Goal: Book appointment/travel/reservation

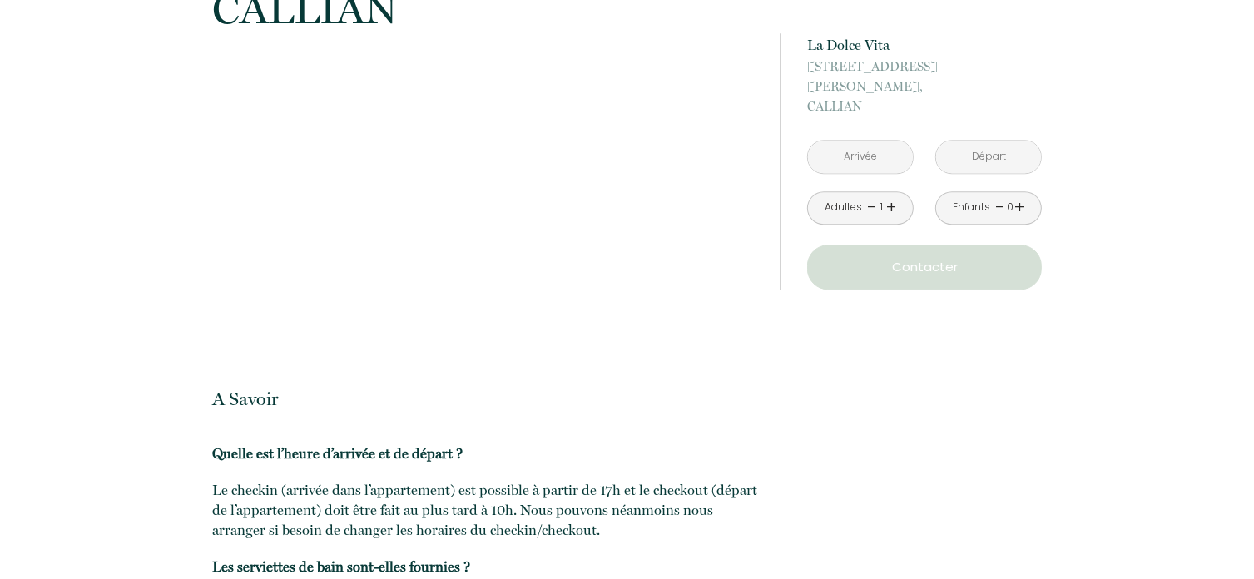
scroll to position [4223, 0]
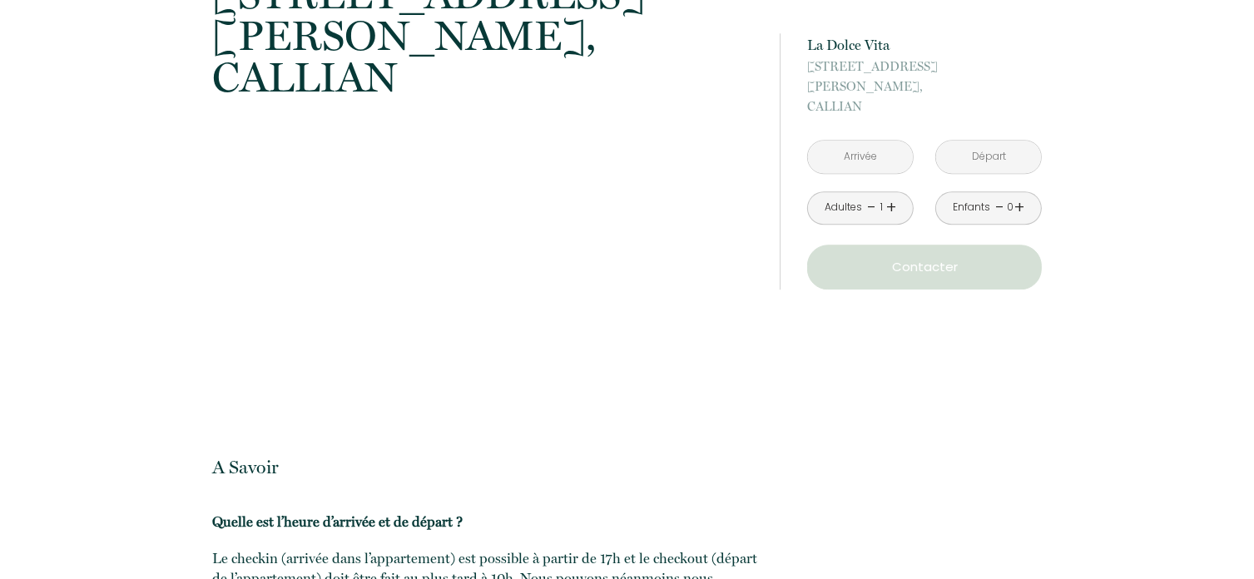
click at [877, 142] on input "text" at bounding box center [860, 157] width 105 height 32
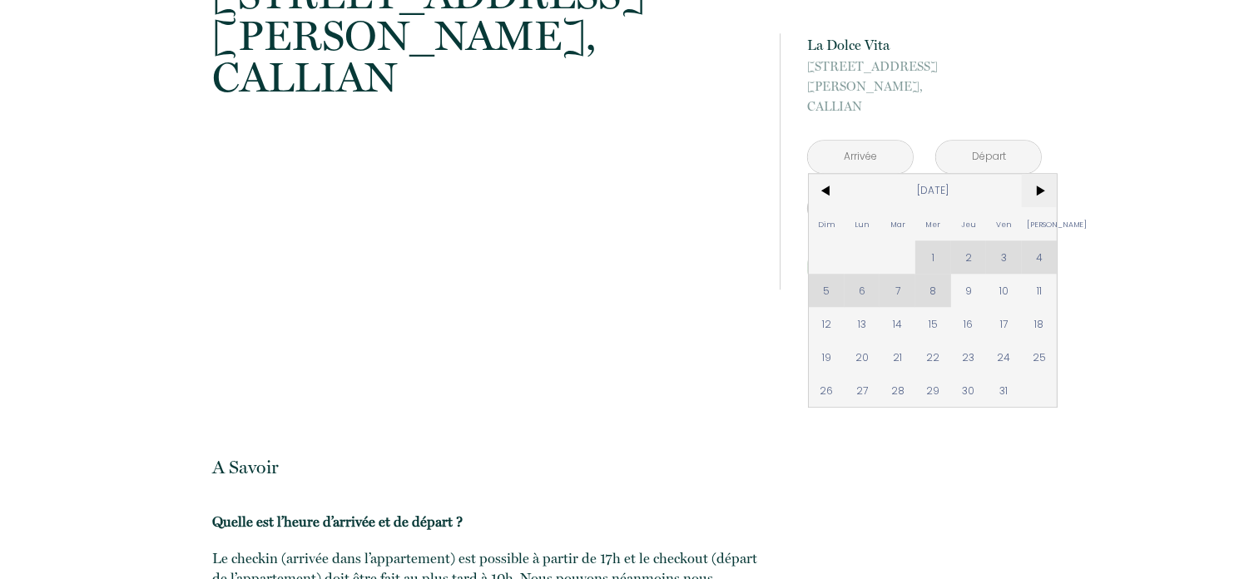
click at [1038, 174] on span ">" at bounding box center [1040, 190] width 36 height 33
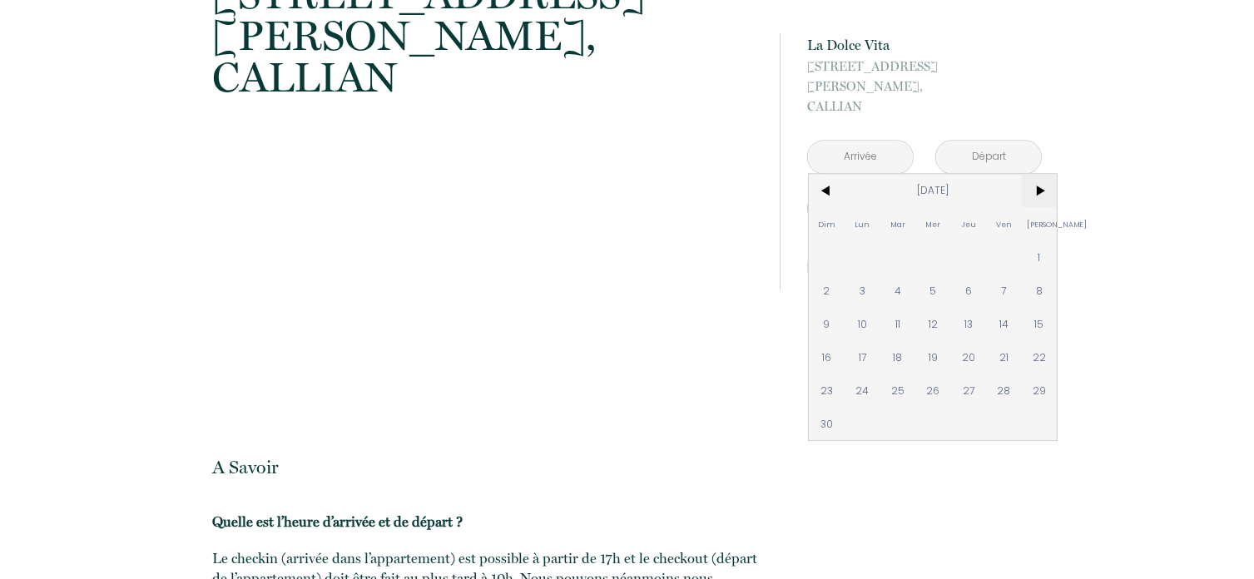
click at [1041, 174] on span ">" at bounding box center [1040, 190] width 36 height 33
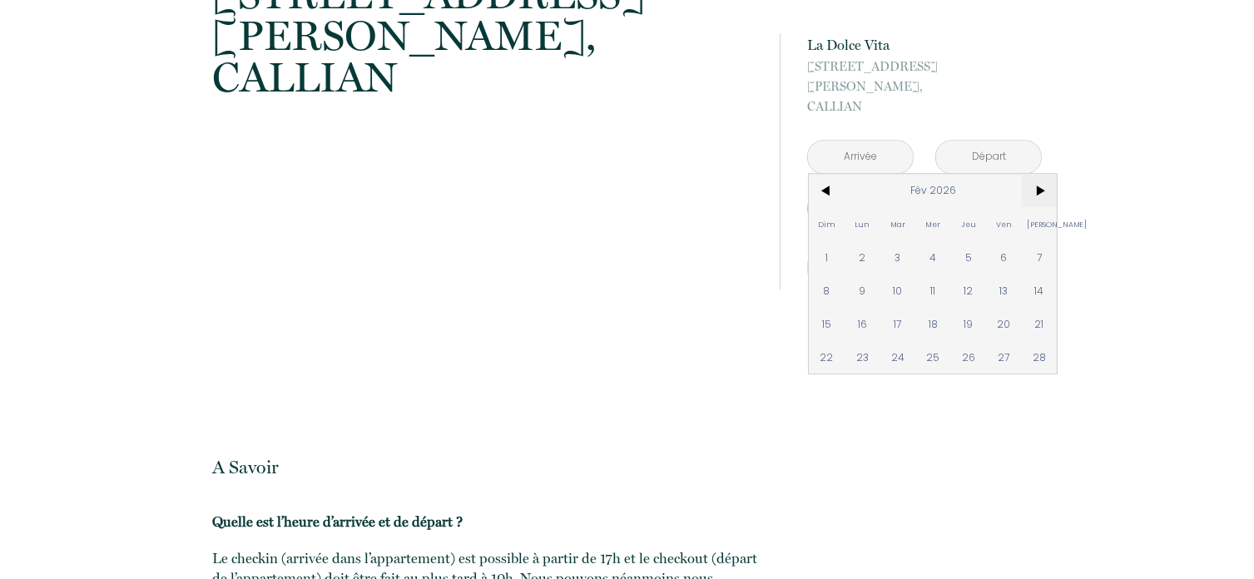
click at [1041, 174] on span ">" at bounding box center [1040, 190] width 36 height 33
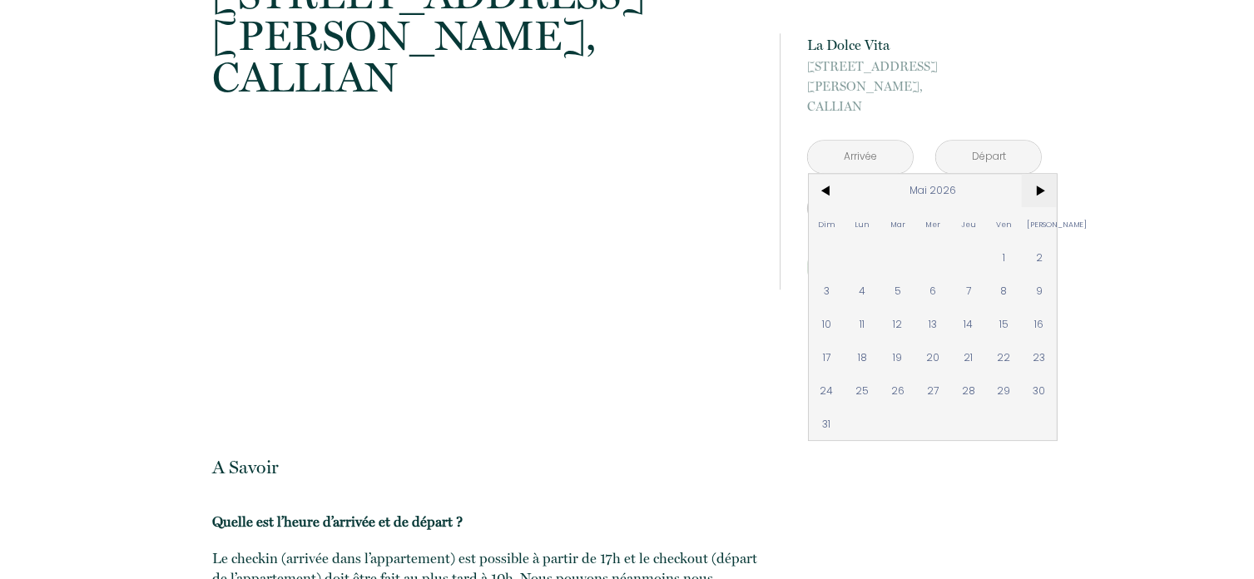
click at [1041, 174] on span ">" at bounding box center [1040, 190] width 36 height 33
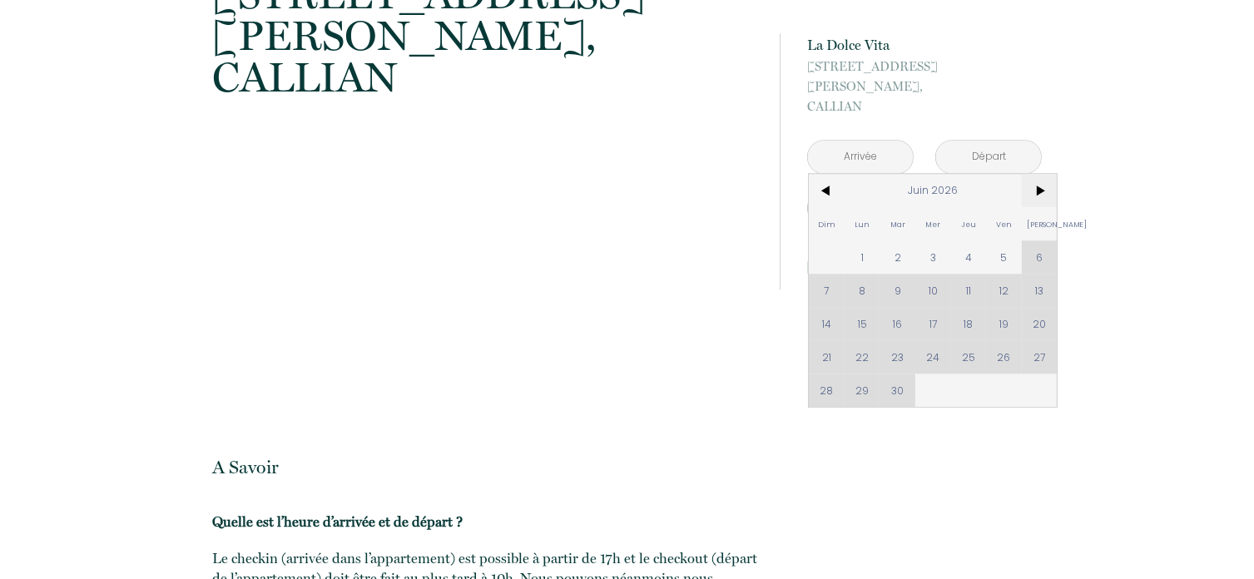
click at [1040, 174] on span ">" at bounding box center [1040, 190] width 36 height 33
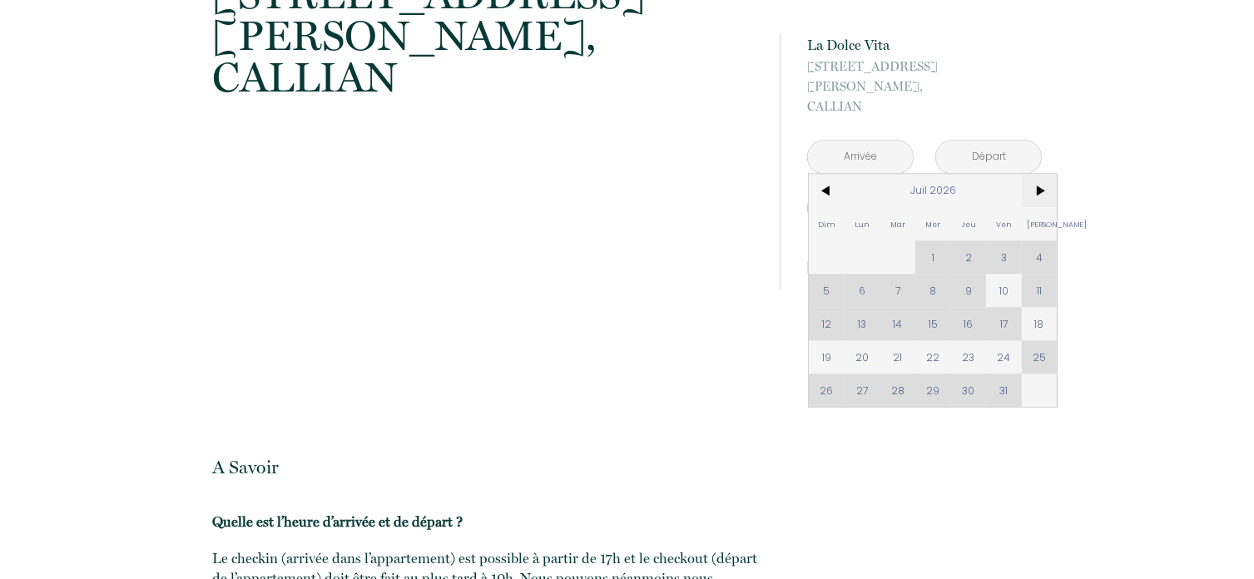
click at [1040, 174] on span ">" at bounding box center [1040, 190] width 36 height 33
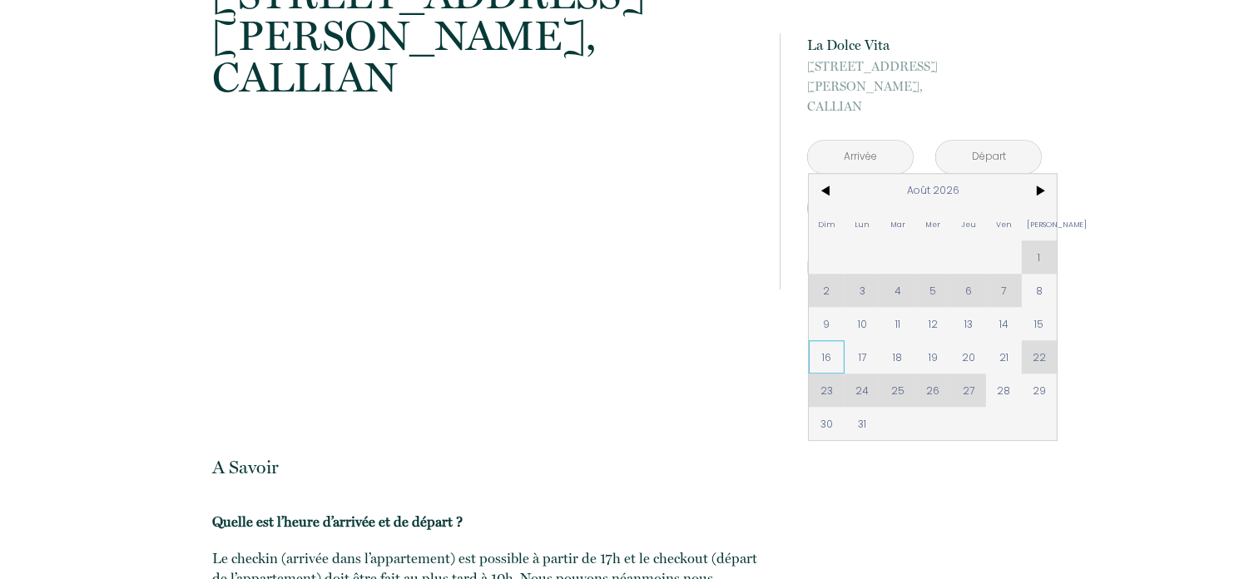
click at [822, 340] on span "16" at bounding box center [827, 356] width 36 height 33
type input "[DATE]"
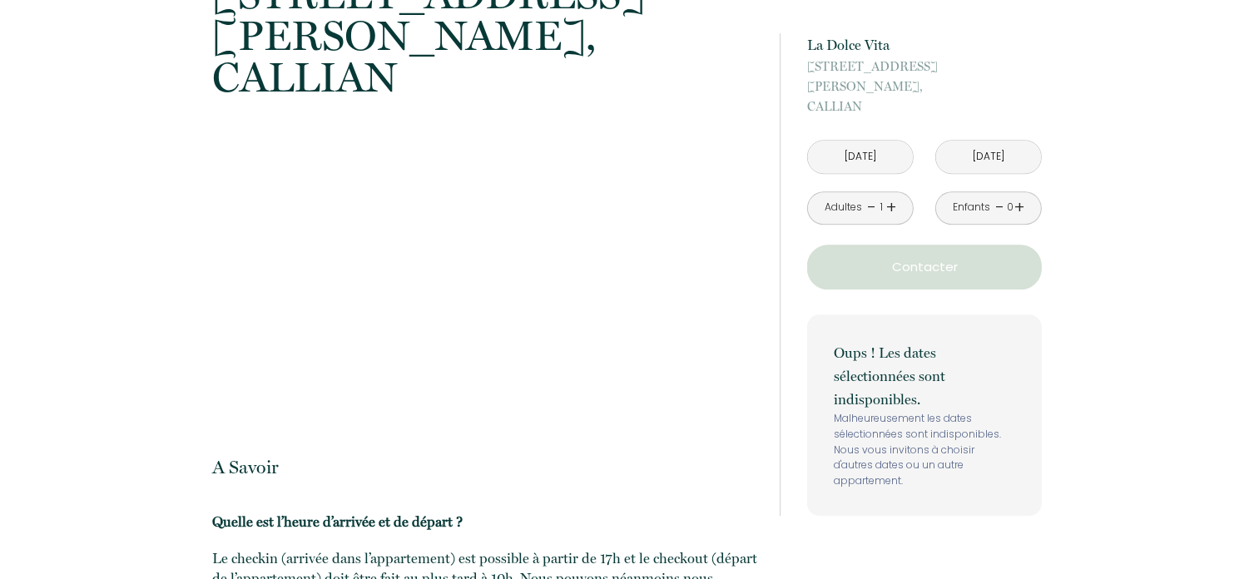
click at [963, 141] on input "[DATE]" at bounding box center [988, 157] width 105 height 32
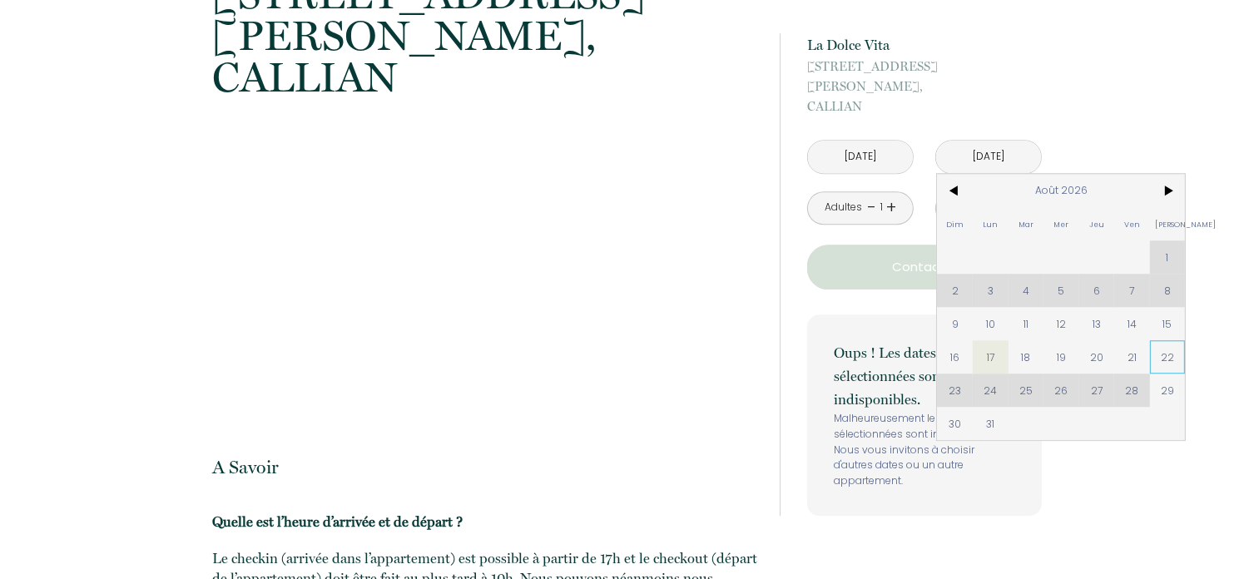
click at [1171, 340] on span "22" at bounding box center [1168, 356] width 36 height 33
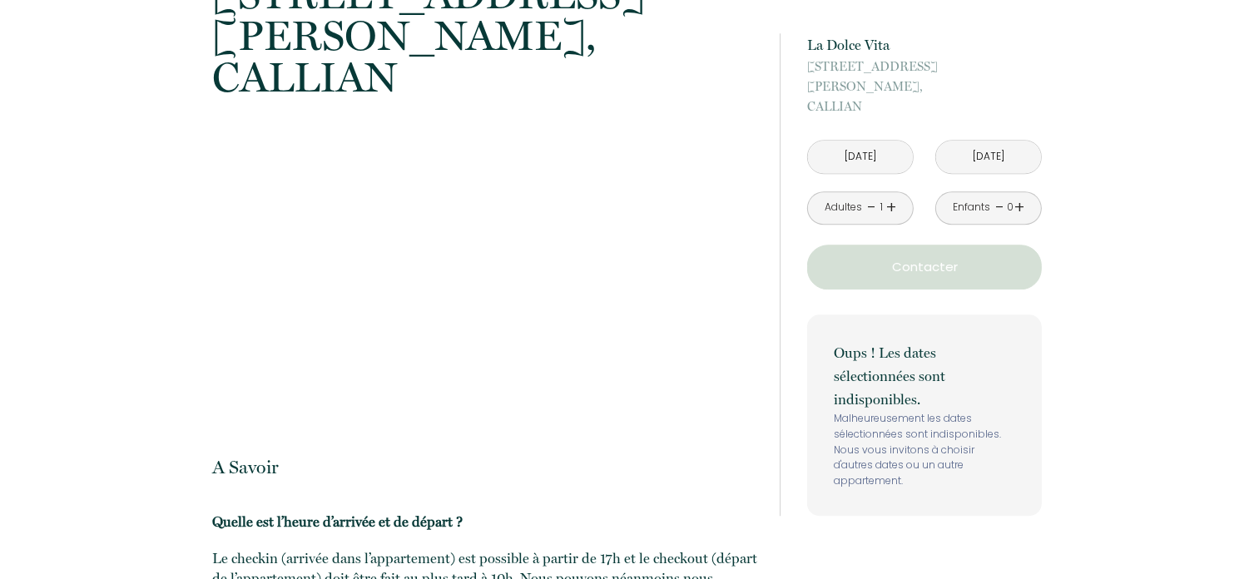
type input "[DATE]"
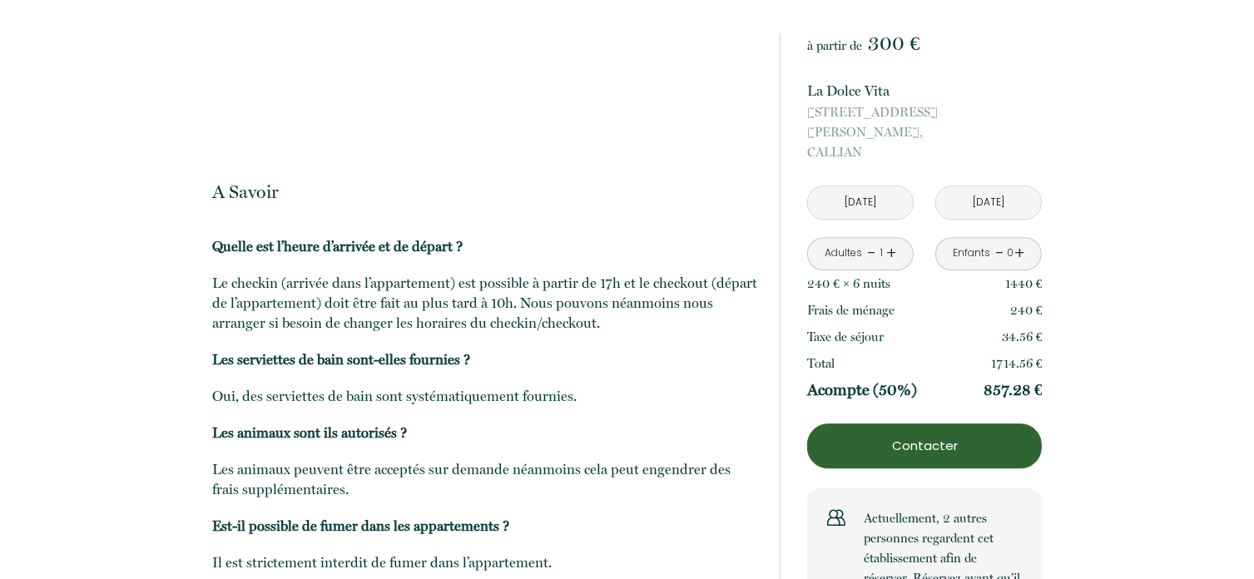
scroll to position [4556, 0]
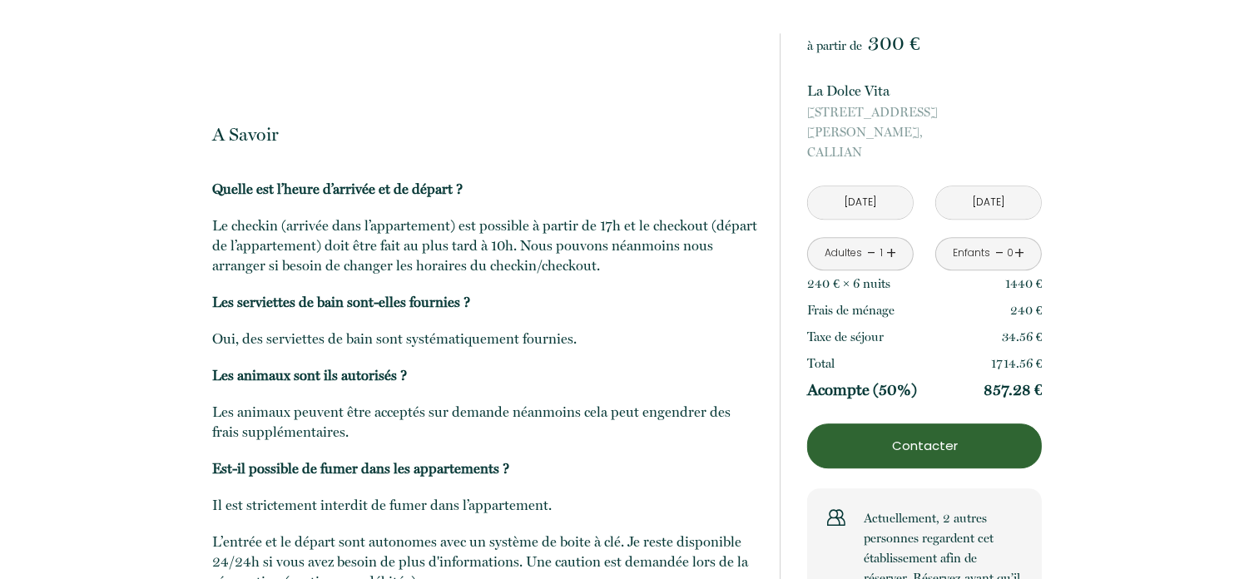
click at [889, 241] on link "+" at bounding box center [892, 254] width 10 height 26
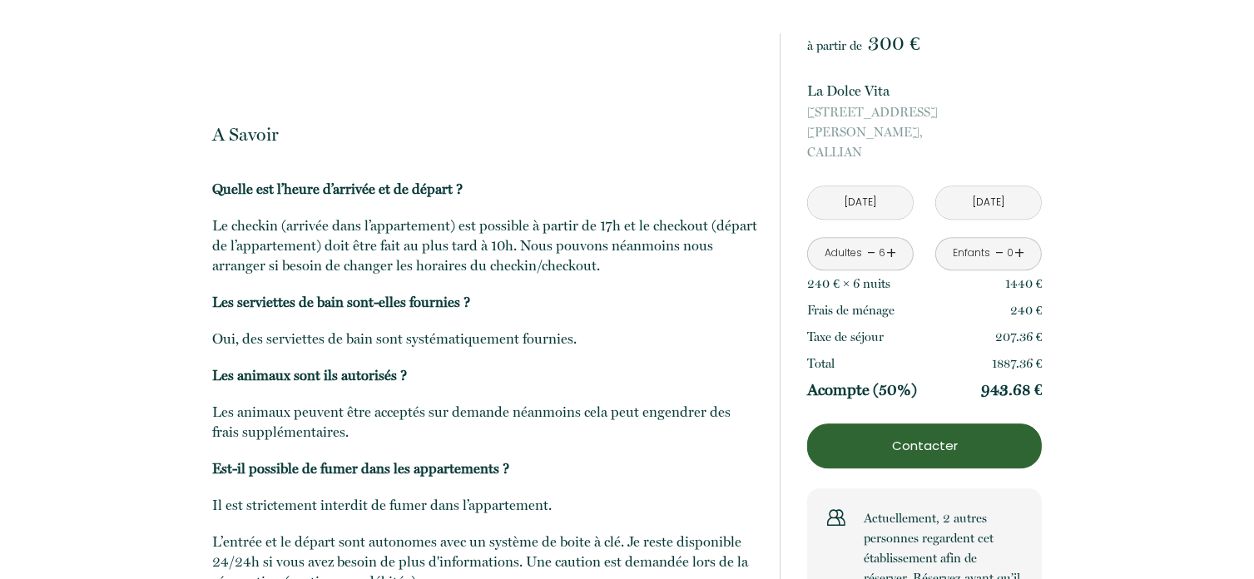
click at [1019, 241] on link "+" at bounding box center [1020, 254] width 10 height 26
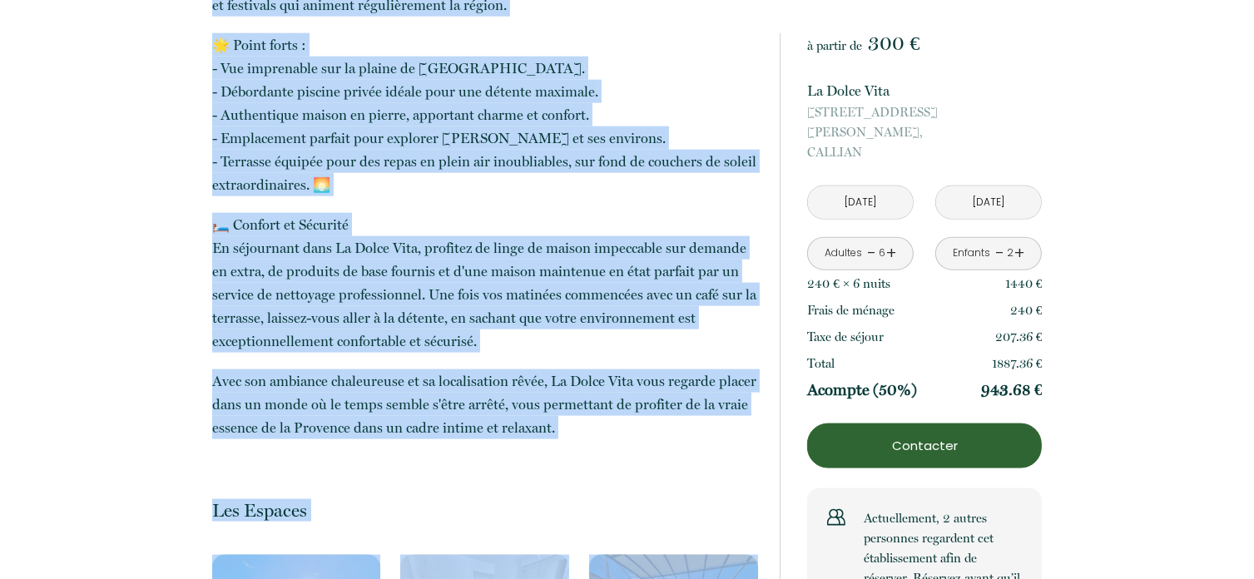
scroll to position [2125, 0]
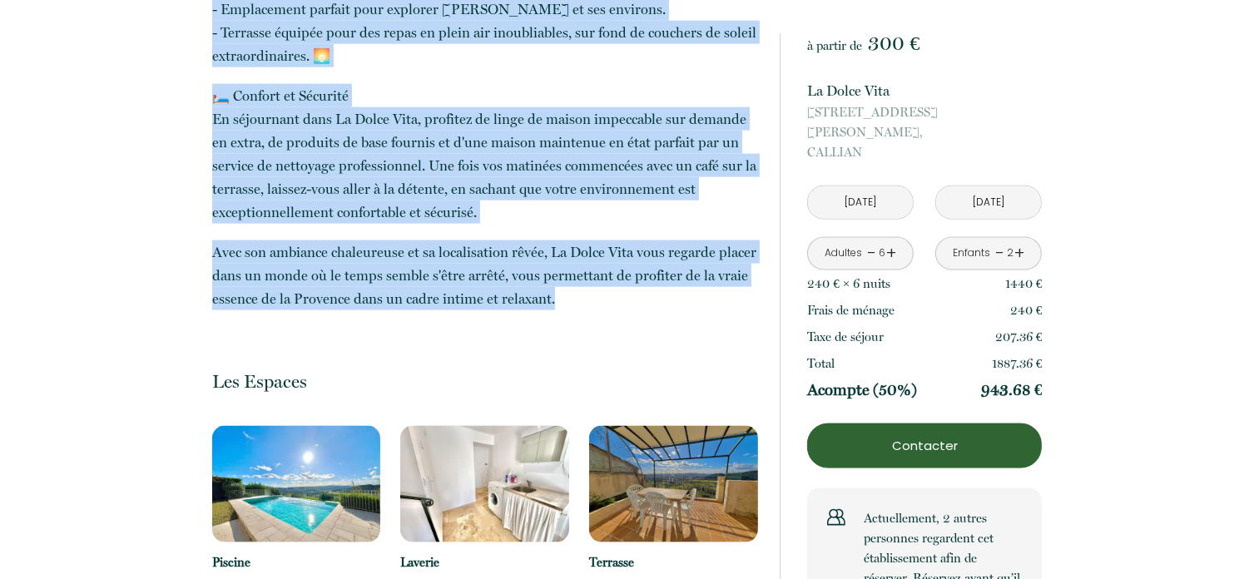
drag, startPoint x: 223, startPoint y: 93, endPoint x: 604, endPoint y: 246, distance: 410.6
copy p "Découvrez l'expérience unique de vivre dans "La Dolce Vita", une maison de vill…"
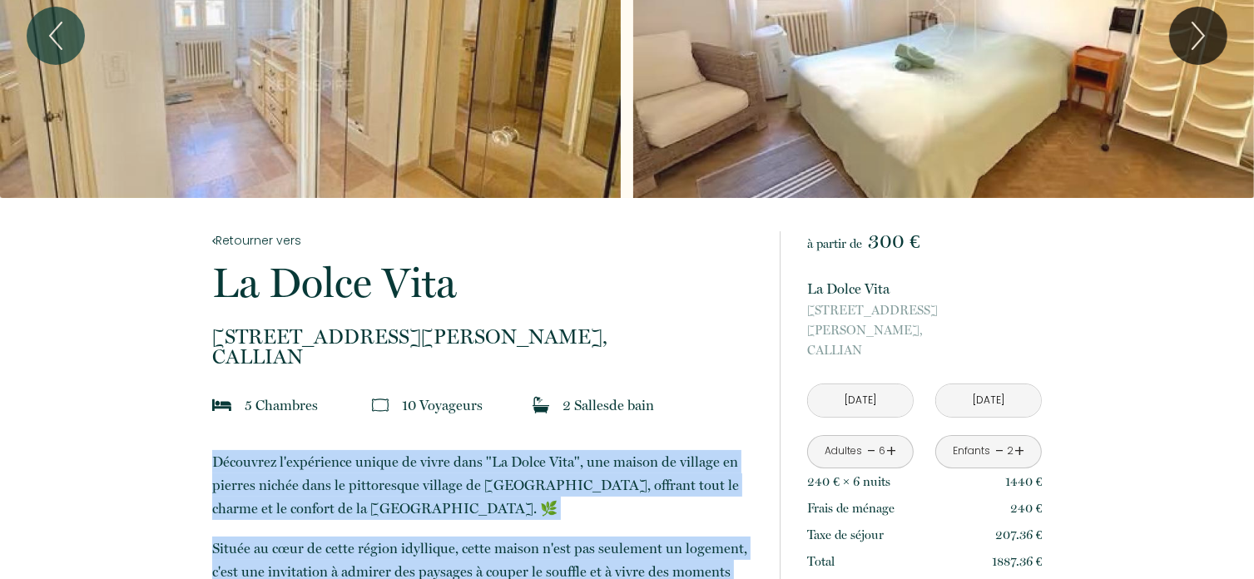
click at [430, 486] on p "Découvrez l'expérience unique de vivre dans "La Dolce Vita", une maison de vill…" at bounding box center [485, 485] width 546 height 70
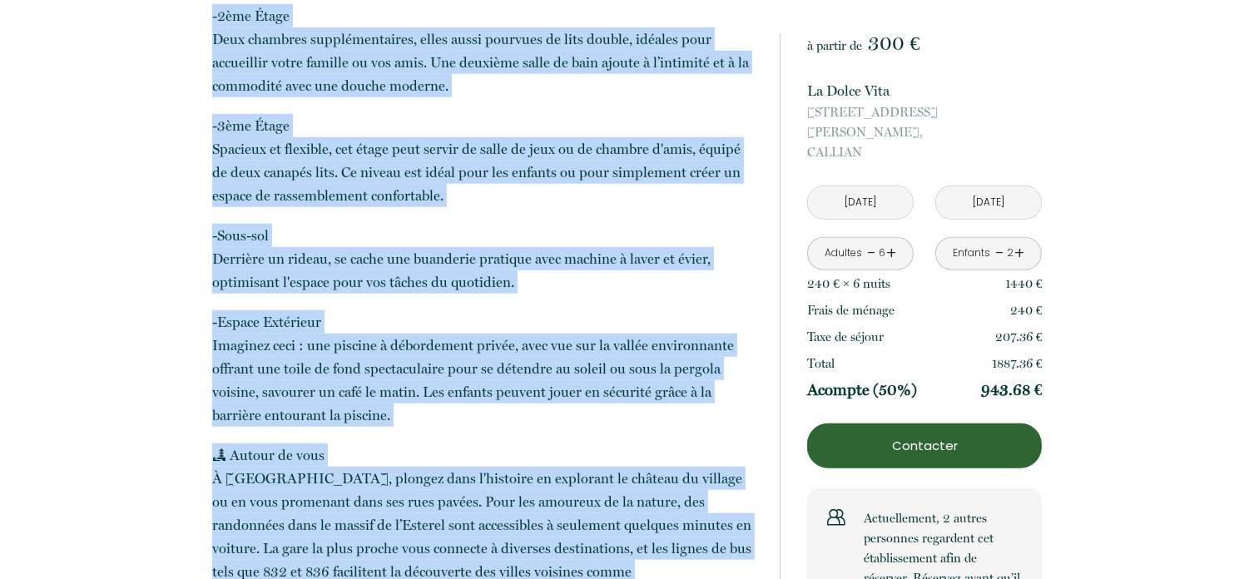
scroll to position [1402, 0]
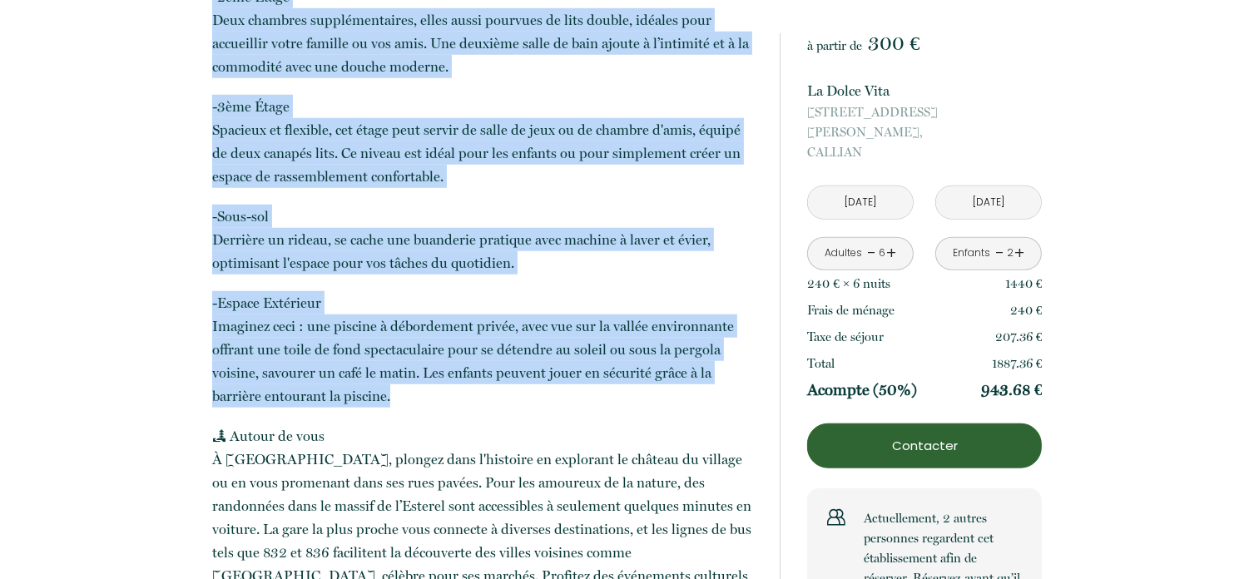
drag, startPoint x: 213, startPoint y: 295, endPoint x: 544, endPoint y: 375, distance: 341.0
click at [544, 375] on p "Découvrez l'expérience unique de vivre dans "La Dolce Vita", une maison de vill…" at bounding box center [485, 105] width 546 height 1858
copy p "Découvrez l'expérience unique de vivre dans "La Dolce Vita", une maison de vill…"
click at [383, 262] on p "Découvrez l'expérience unique de vivre dans "La Dolce Vita", une maison de vill…" at bounding box center [485, 105] width 546 height 1858
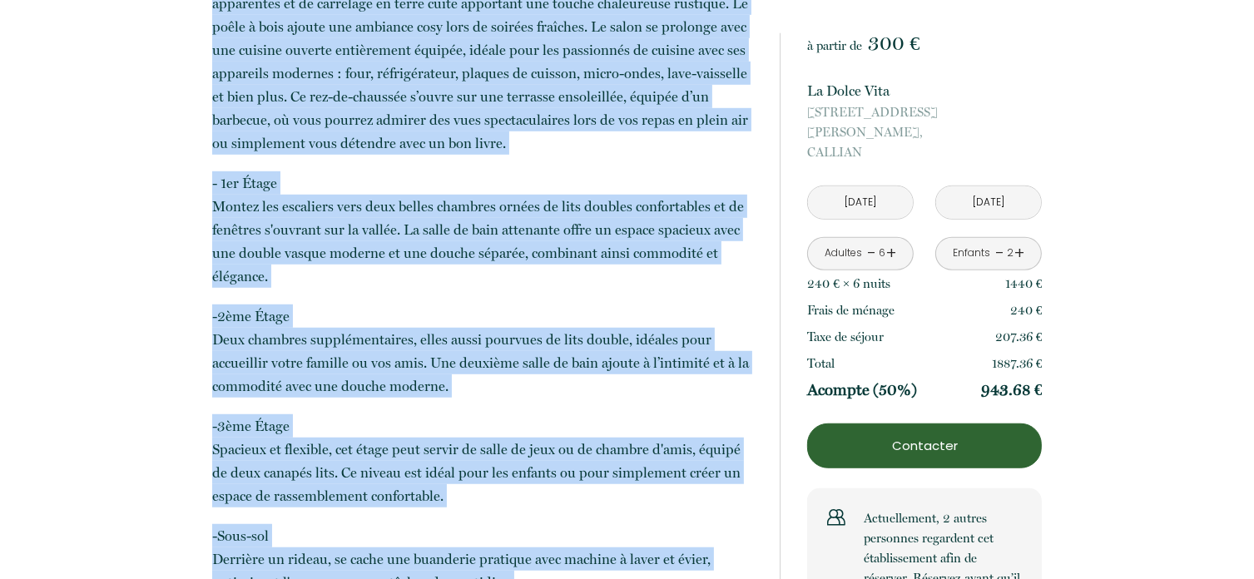
scroll to position [1173, 0]
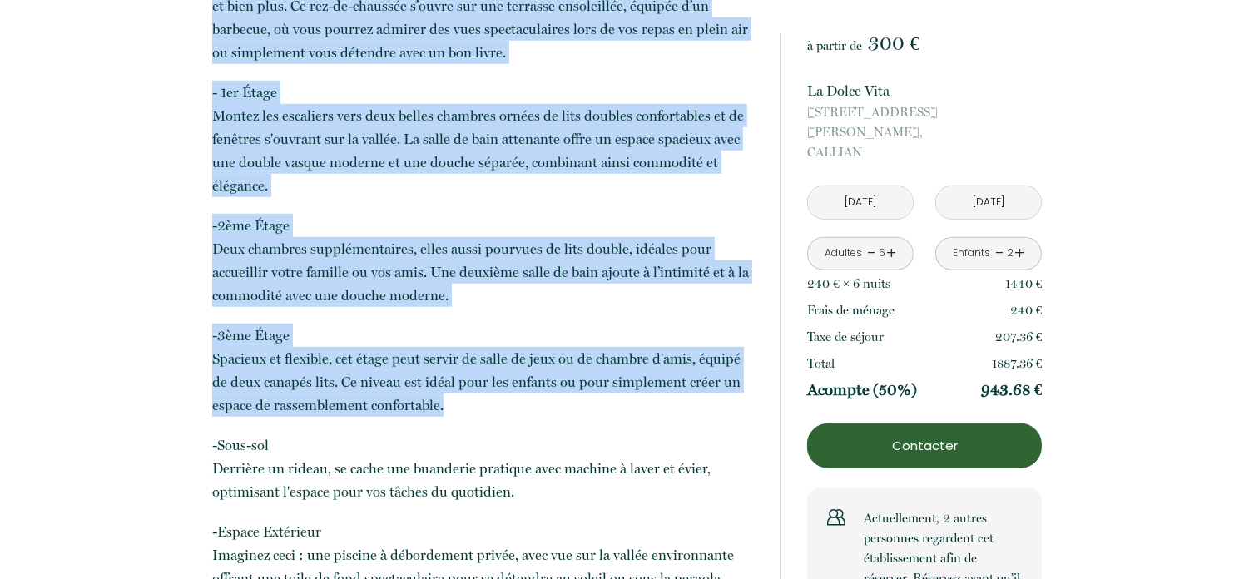
drag, startPoint x: 213, startPoint y: 185, endPoint x: 483, endPoint y: 387, distance: 337.1
click at [483, 387] on p "Découvrez l'expérience unique de vivre dans "La Dolce Vita", une maison de vill…" at bounding box center [485, 334] width 546 height 1858
copy p "Découvrez l'expérience unique de vivre dans "La Dolce Vita", une maison de vill…"
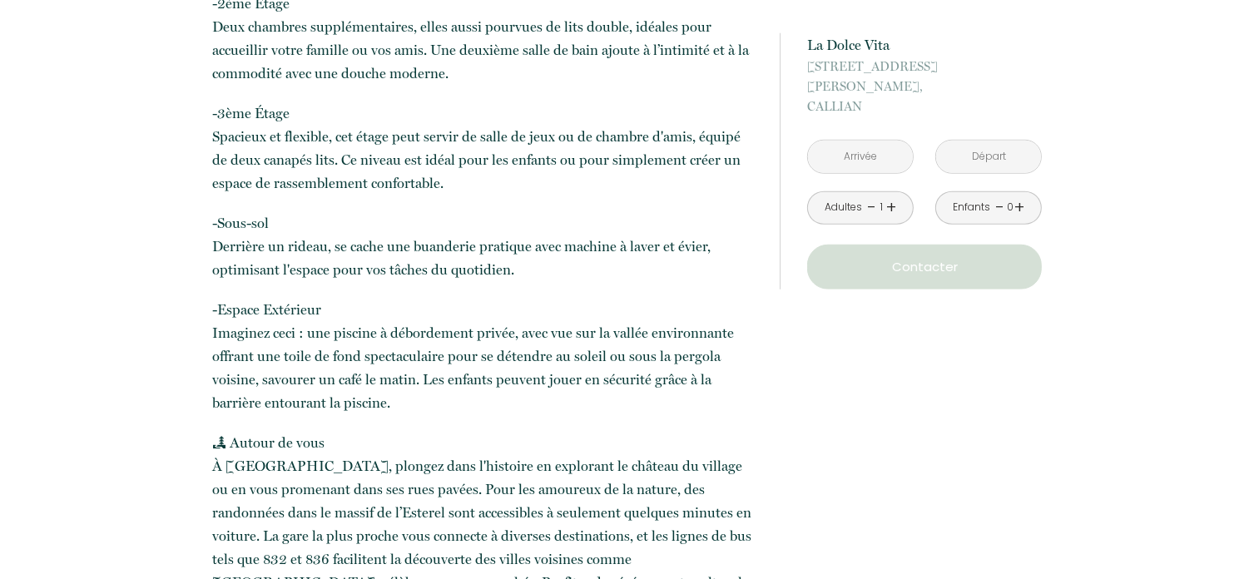
scroll to position [1423, 0]
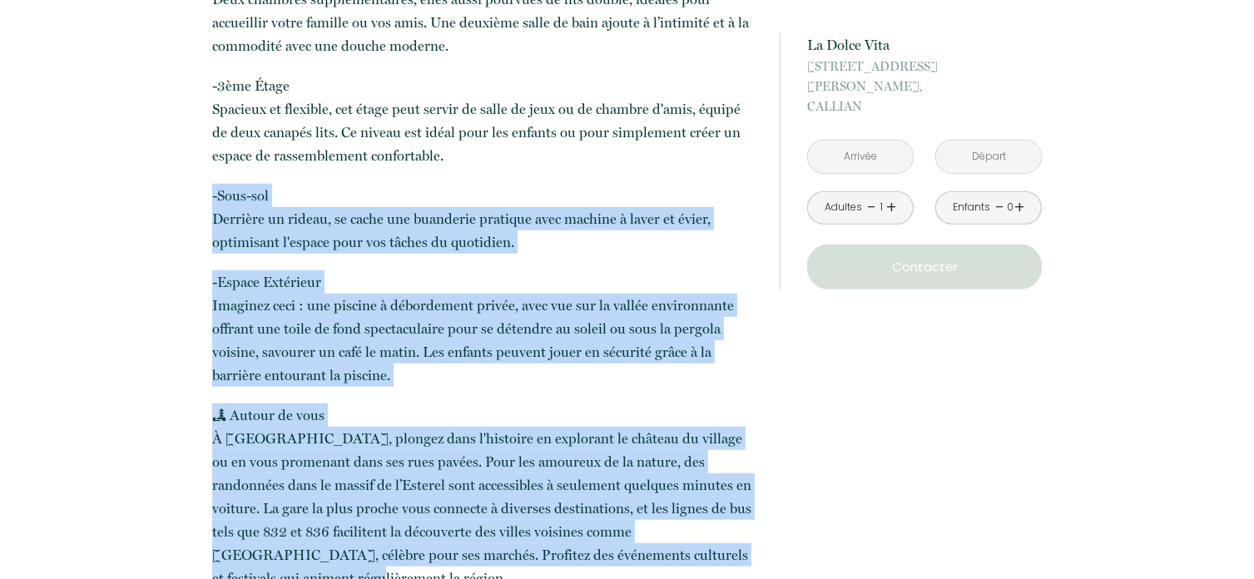
drag, startPoint x: 213, startPoint y: 172, endPoint x: 648, endPoint y: 526, distance: 560.3
click at [648, 526] on p "Découvrez l'expérience unique de vivre dans "La Dolce Vita", une maison de vill…" at bounding box center [485, 84] width 546 height 1858
copy p "-Sous-sol Derrière un rideau, se cache une buanderie pratique avec machine à la…"
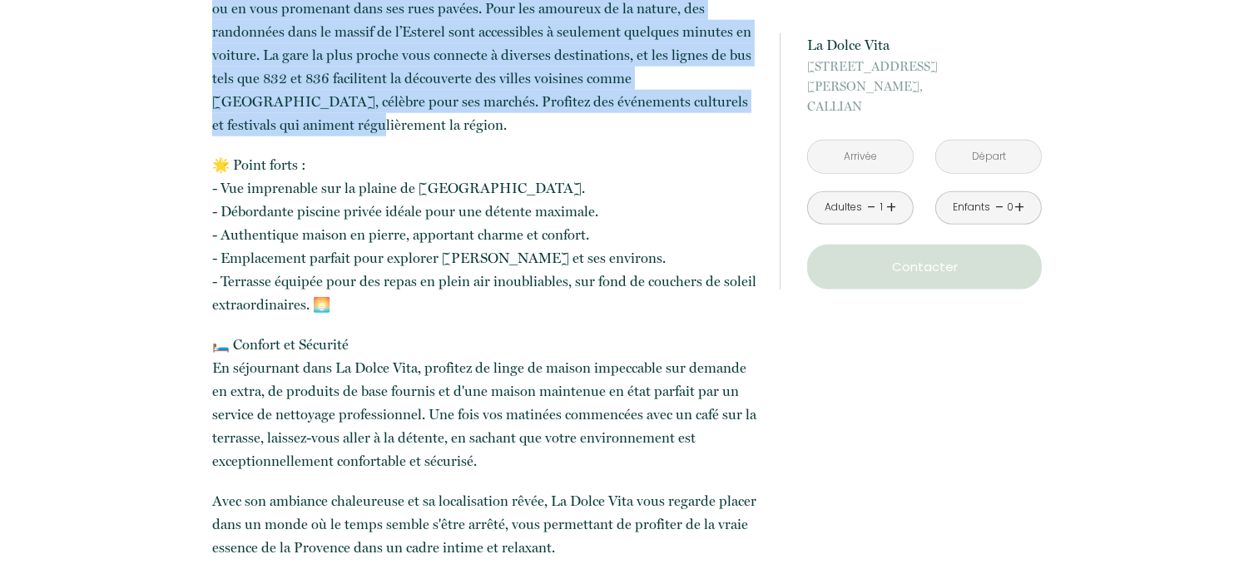
scroll to position [1922, 0]
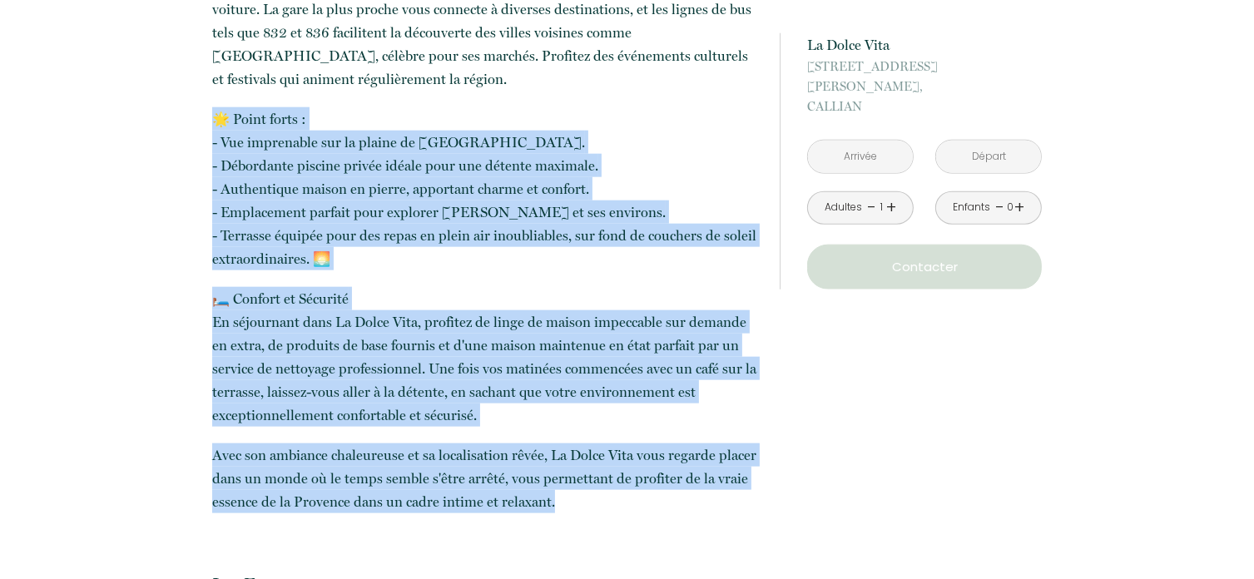
drag, startPoint x: 216, startPoint y: 72, endPoint x: 619, endPoint y: 465, distance: 562.8
copy p "🌟 Lorem ipsum : - Dol sitametcon adi el seddoe te Incidid. - Utlaboreet dolorem…"
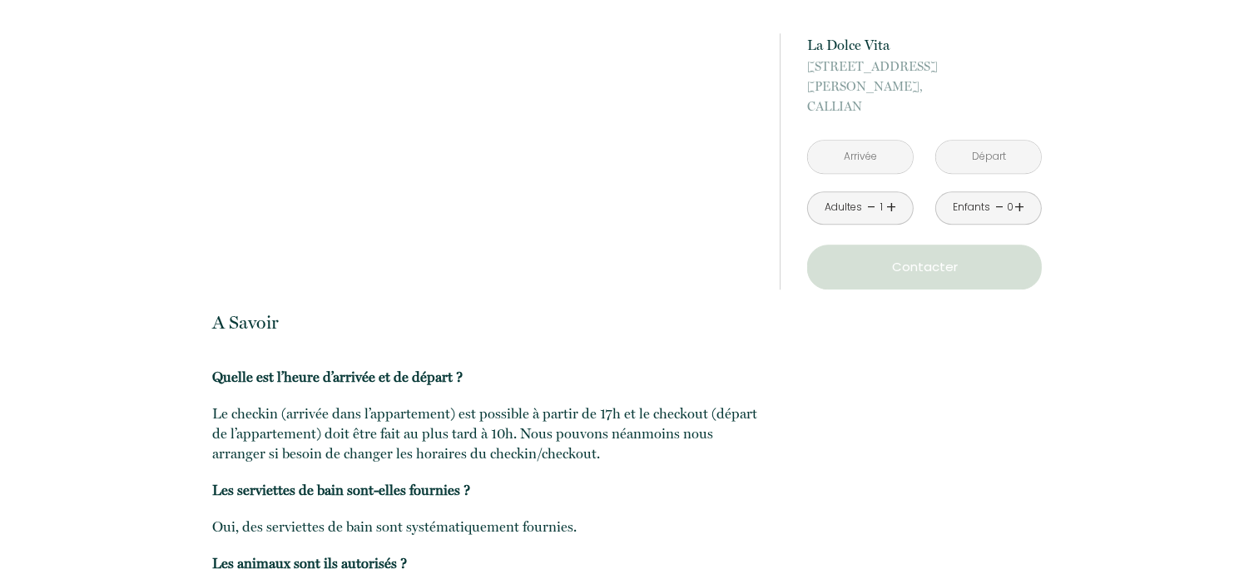
scroll to position [4556, 0]
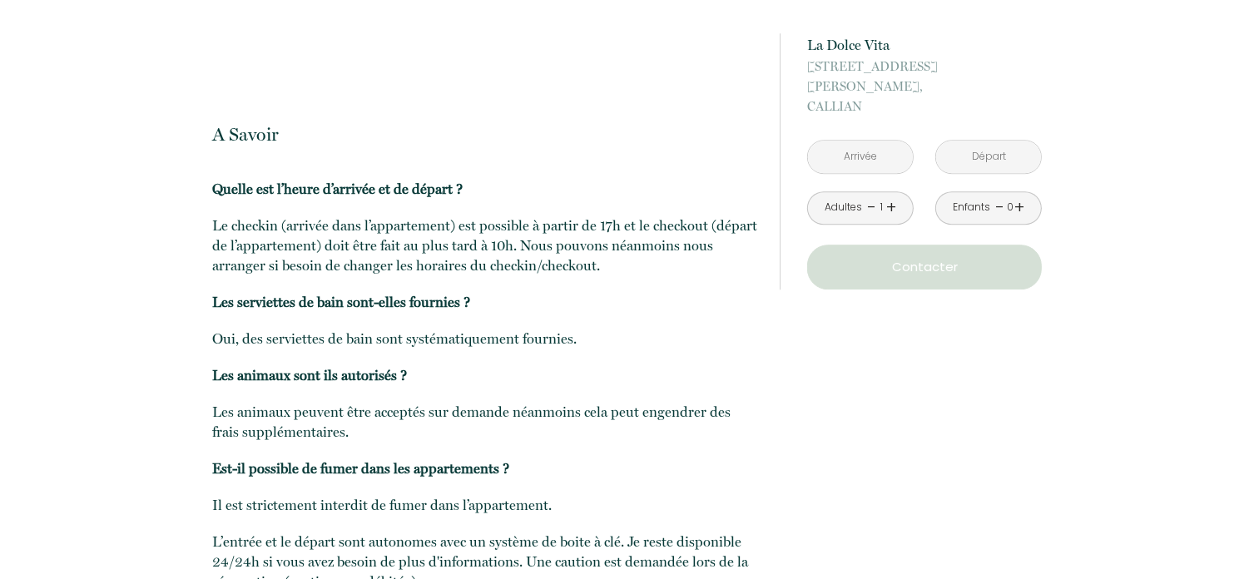
drag, startPoint x: 211, startPoint y: 40, endPoint x: 557, endPoint y: 485, distance: 563.6
click at [557, 487] on div "A Savoir Quelle est l’heure d’arrivée et de départ ? Le checkin (arrivée dans l…" at bounding box center [485, 379] width 546 height 579
copy div "L Ipsumd Sitame con a’elits d’eiusmod te in utlabo ? Et dolorem (aliquae admi v…"
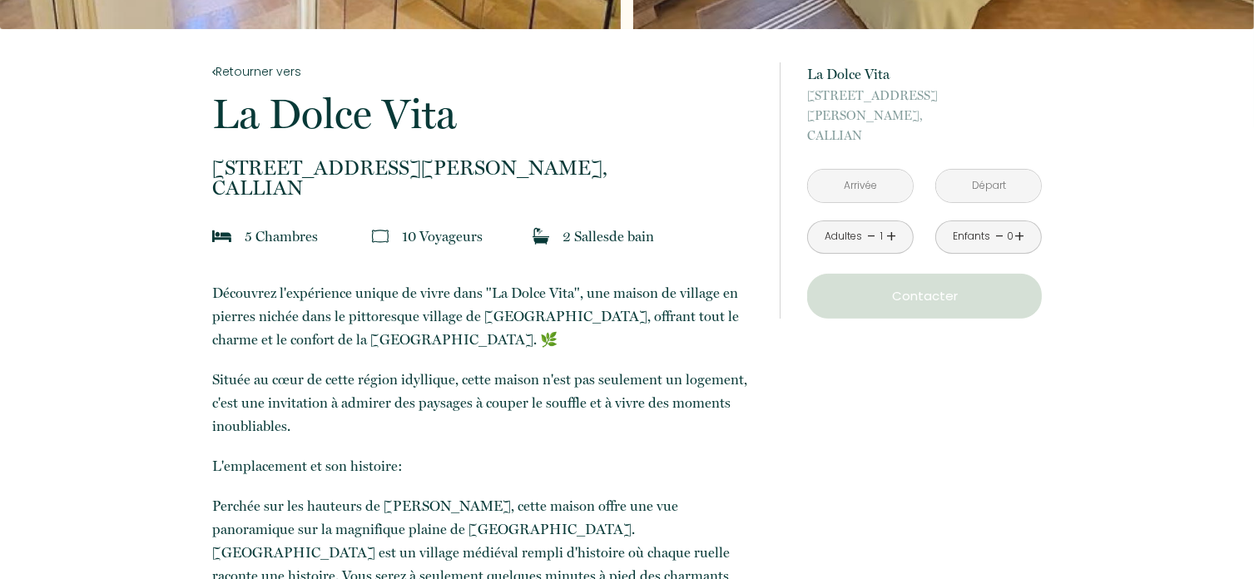
scroll to position [333, 0]
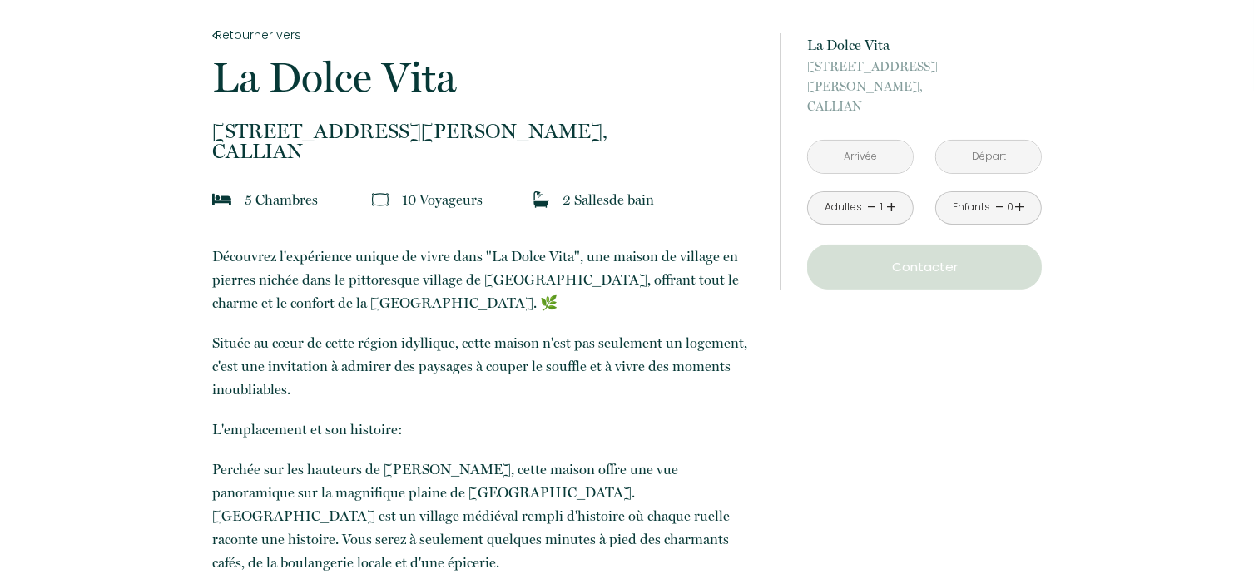
click at [871, 141] on input "text" at bounding box center [860, 157] width 105 height 32
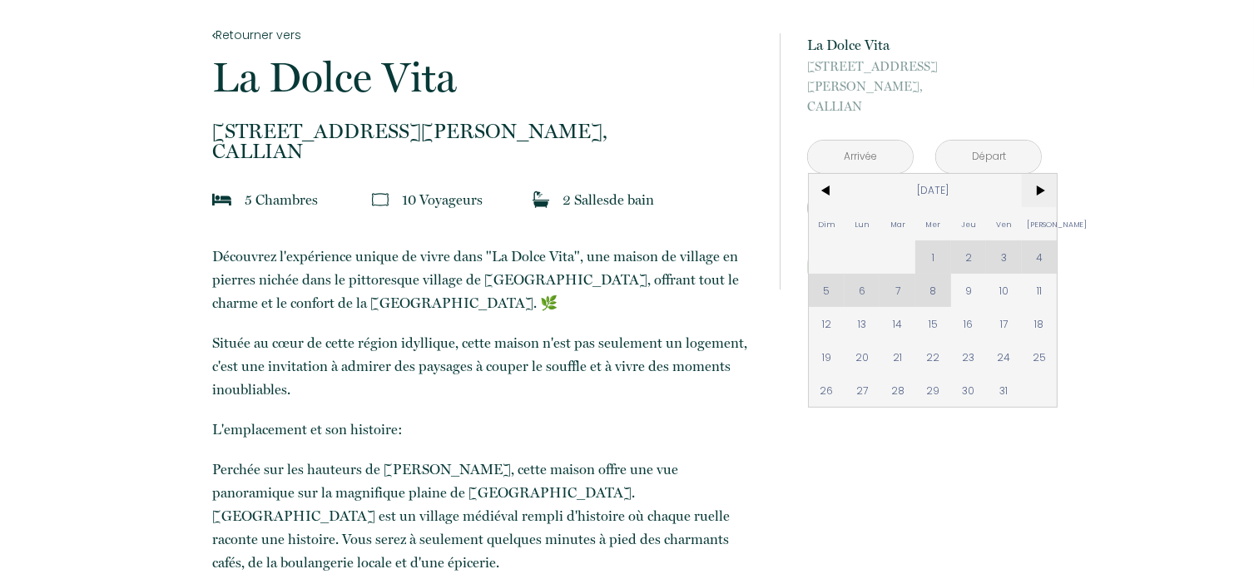
click at [1038, 174] on span ">" at bounding box center [1040, 190] width 36 height 33
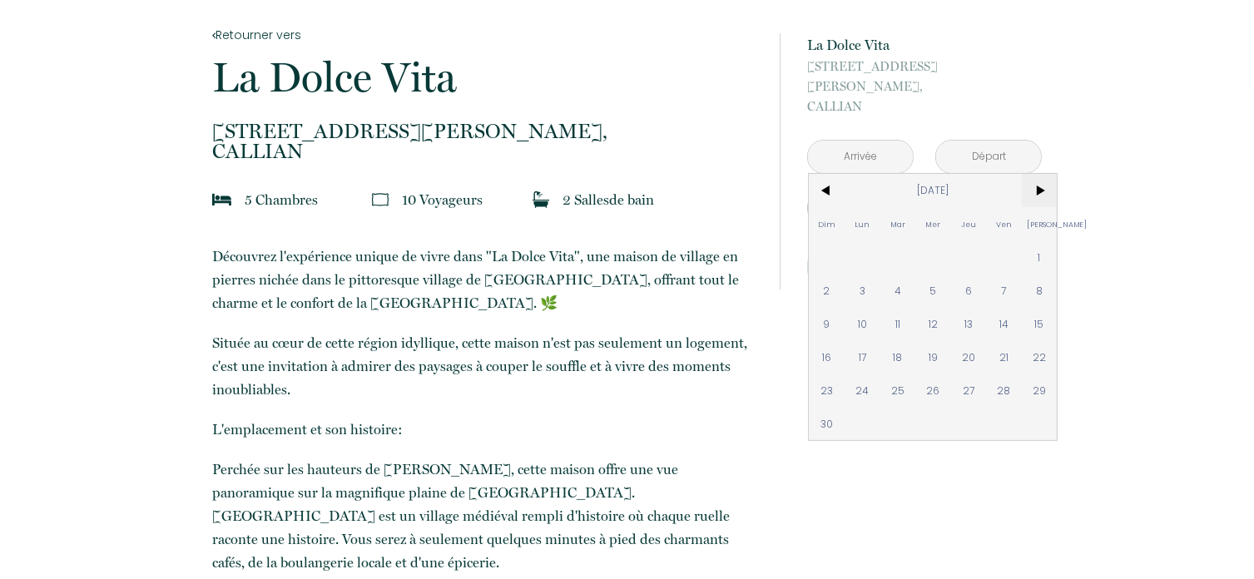
click at [1038, 174] on span ">" at bounding box center [1040, 190] width 36 height 33
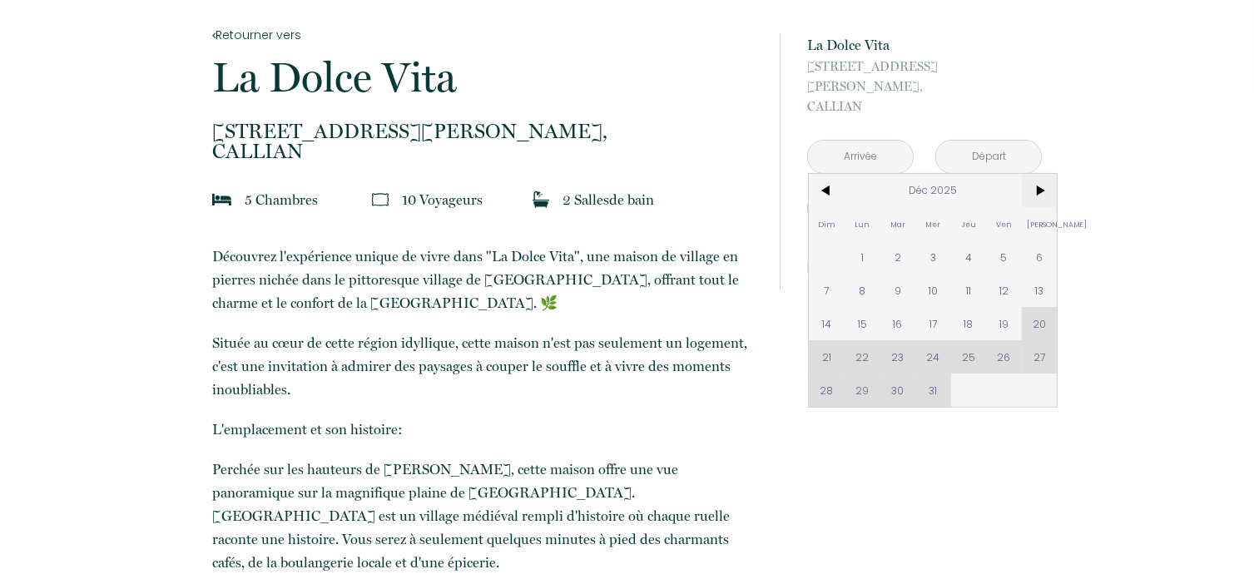
click at [1038, 174] on span ">" at bounding box center [1040, 190] width 36 height 33
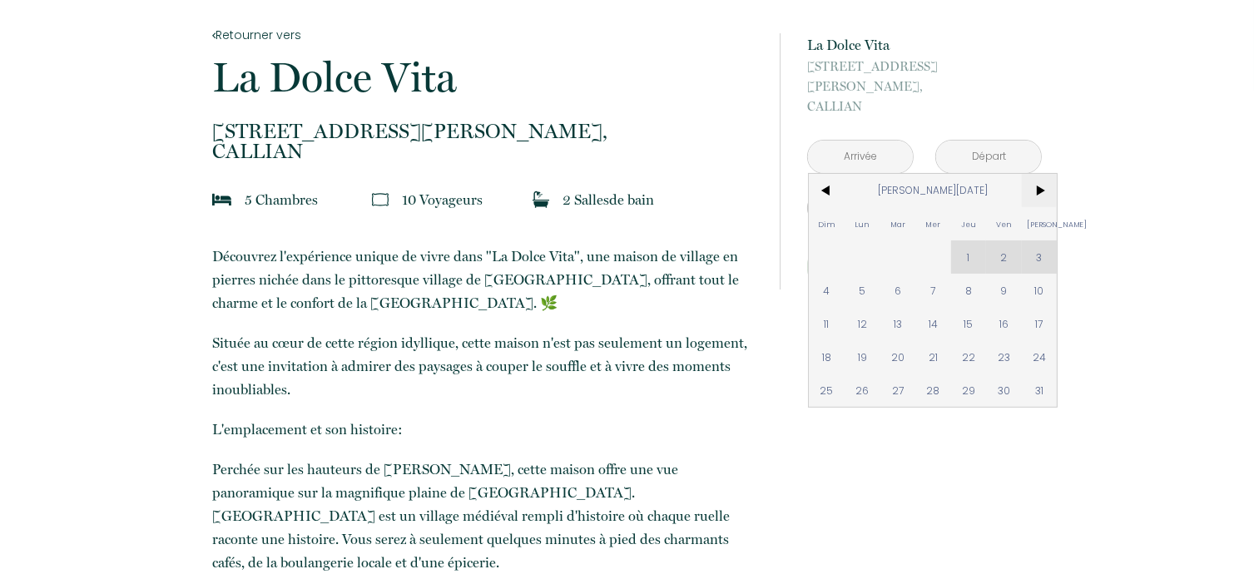
click at [1038, 174] on span ">" at bounding box center [1040, 190] width 36 height 33
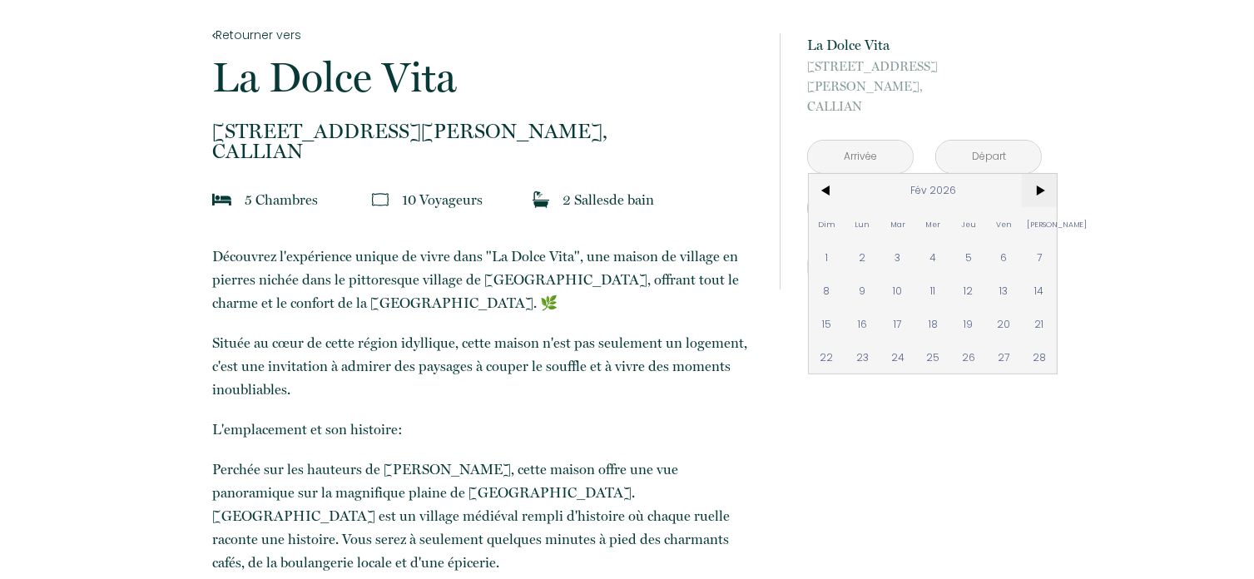
click at [1036, 174] on span ">" at bounding box center [1040, 190] width 36 height 33
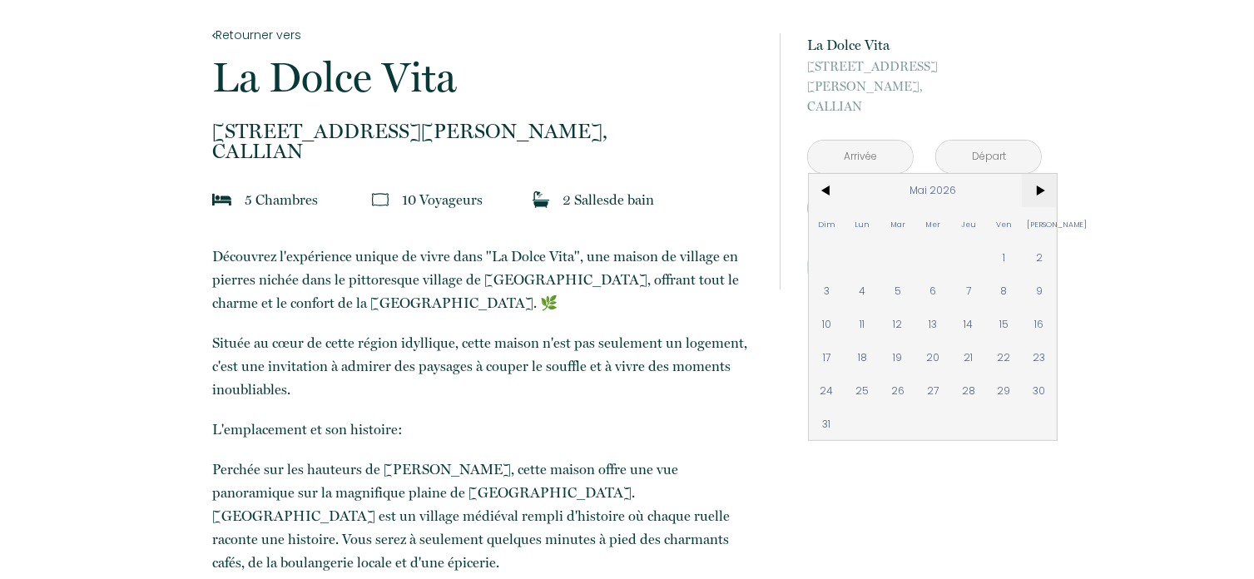
click at [1036, 174] on span ">" at bounding box center [1040, 190] width 36 height 33
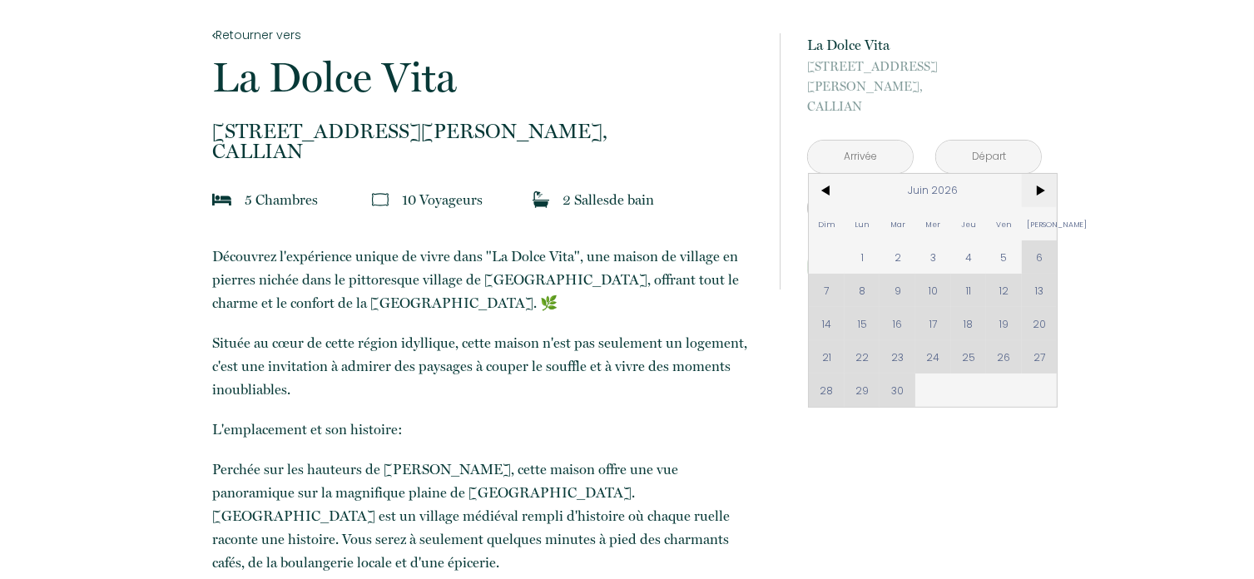
click at [1036, 174] on span ">" at bounding box center [1040, 190] width 36 height 33
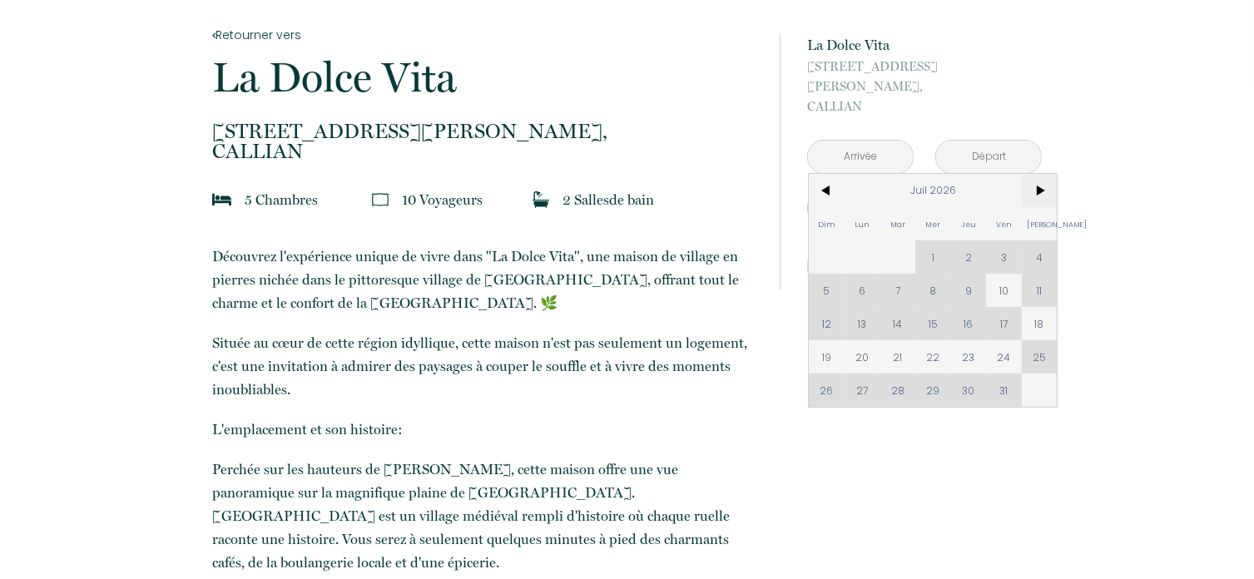
click at [1036, 174] on span ">" at bounding box center [1040, 190] width 36 height 33
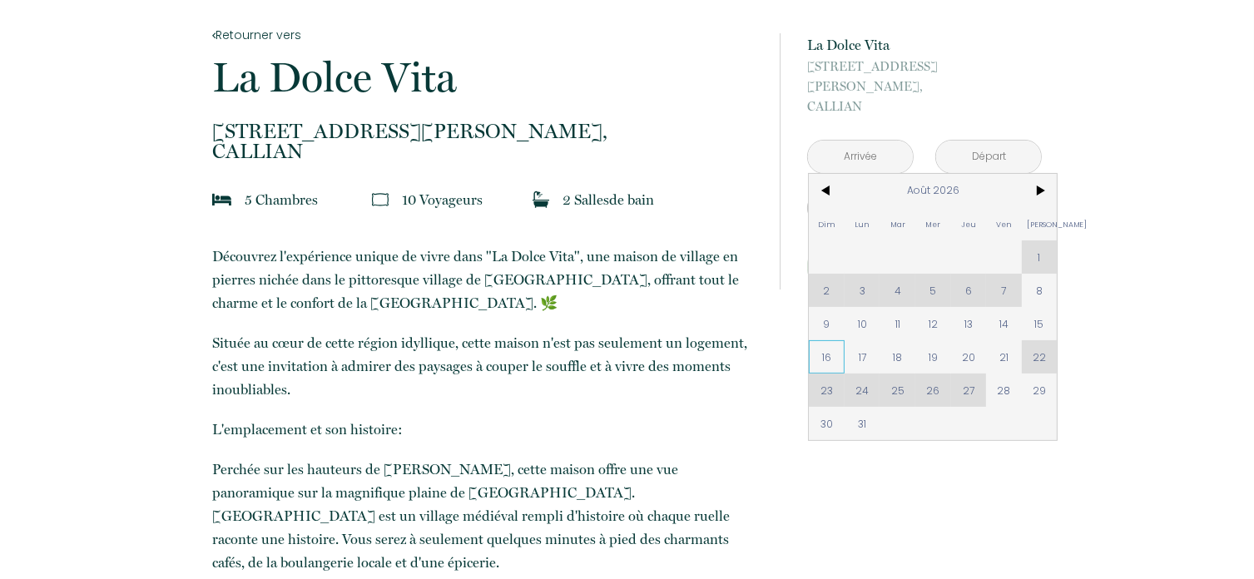
click at [826, 340] on span "16" at bounding box center [827, 356] width 36 height 33
type input "[DATE]"
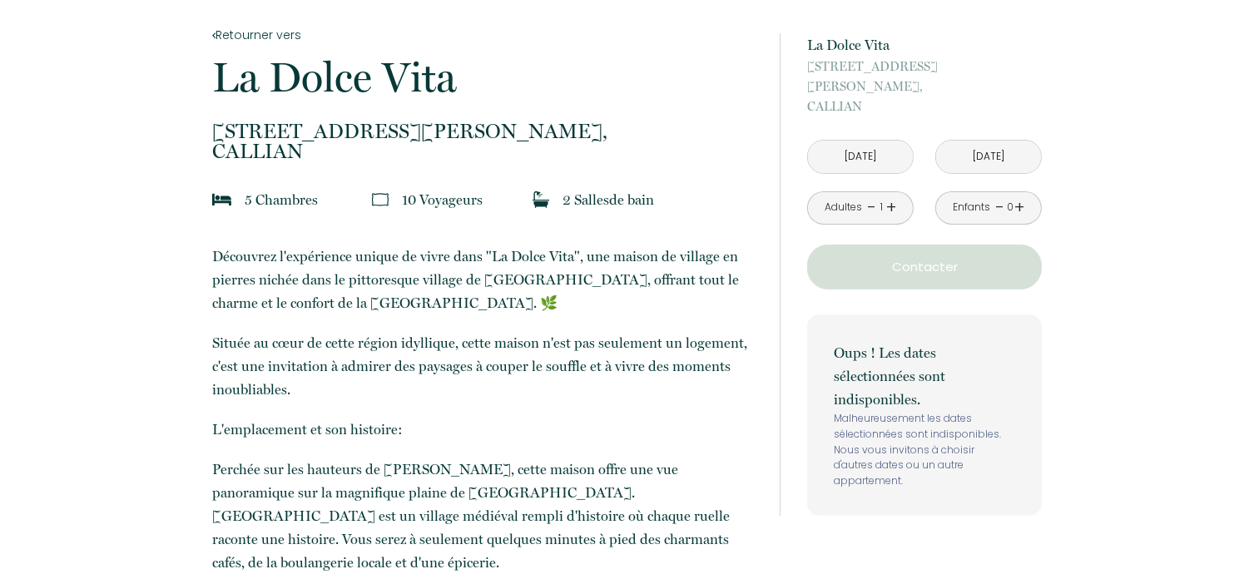
click at [1006, 141] on input "[DATE]" at bounding box center [988, 157] width 105 height 32
click at [1001, 141] on input "[DATE]" at bounding box center [988, 157] width 105 height 32
click at [1006, 141] on input "[DATE]" at bounding box center [988, 157] width 105 height 32
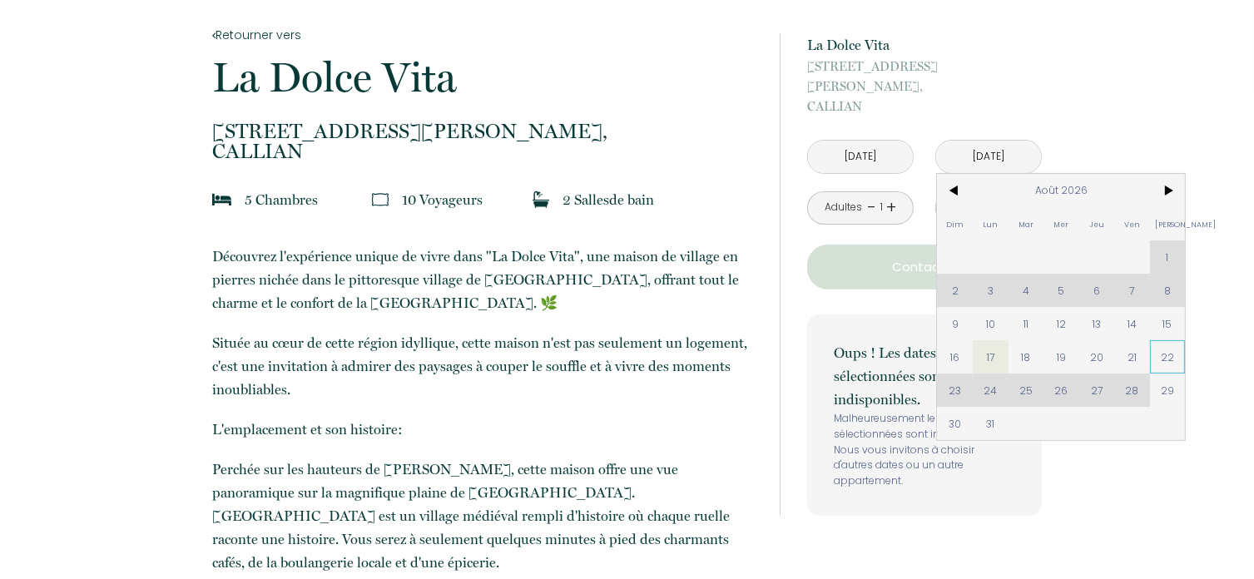
click at [1162, 340] on span "22" at bounding box center [1168, 356] width 36 height 33
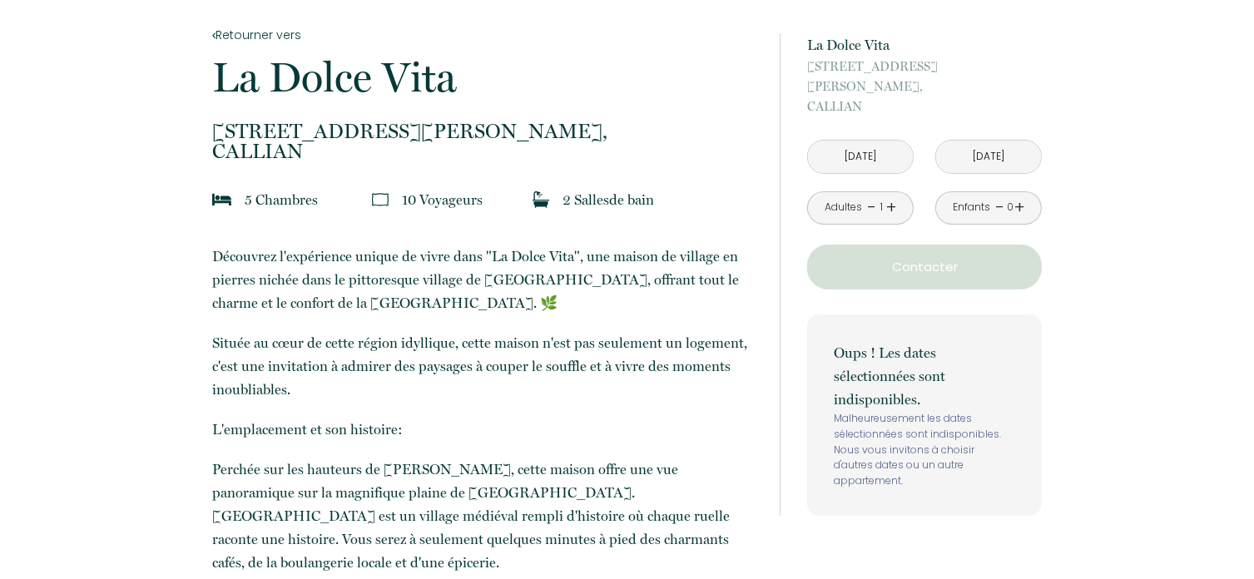
type input "[DATE]"
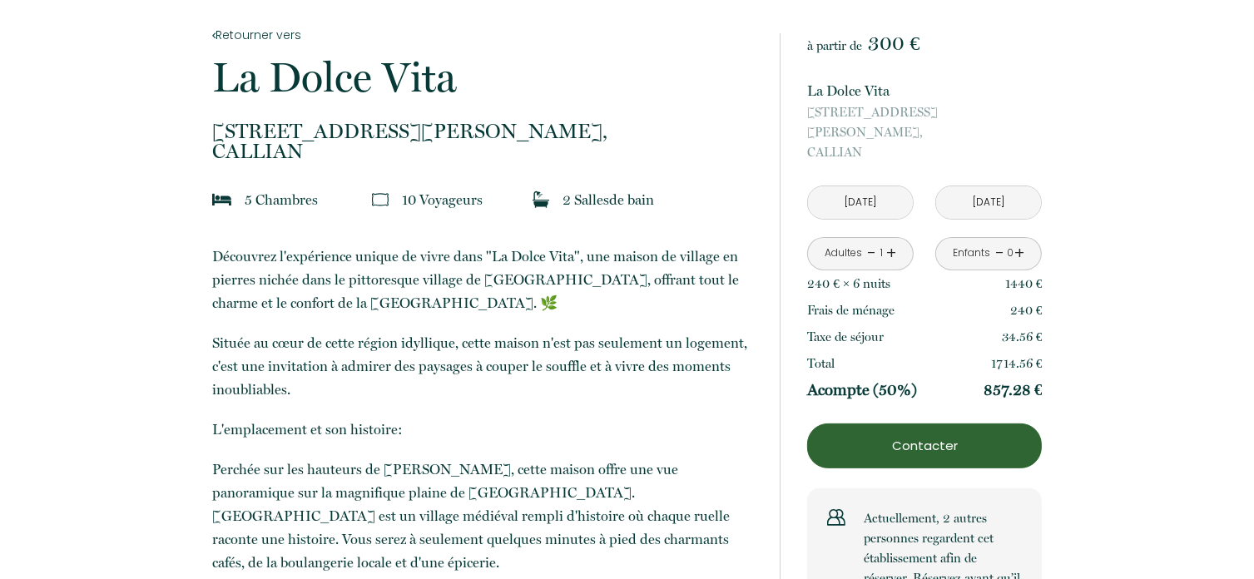
click at [890, 241] on link "+" at bounding box center [892, 254] width 10 height 26
click at [892, 241] on link "+" at bounding box center [892, 254] width 10 height 26
click at [891, 241] on link "+" at bounding box center [892, 254] width 10 height 26
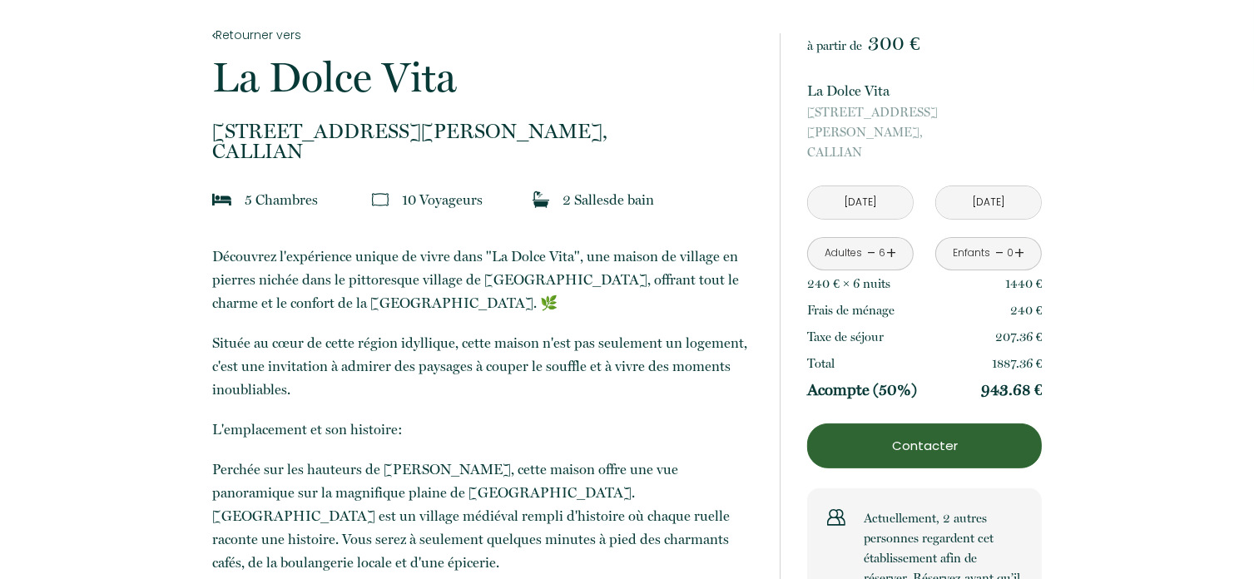
click at [1018, 241] on link "+" at bounding box center [1020, 254] width 10 height 26
click at [1017, 241] on link "+" at bounding box center [1020, 254] width 10 height 26
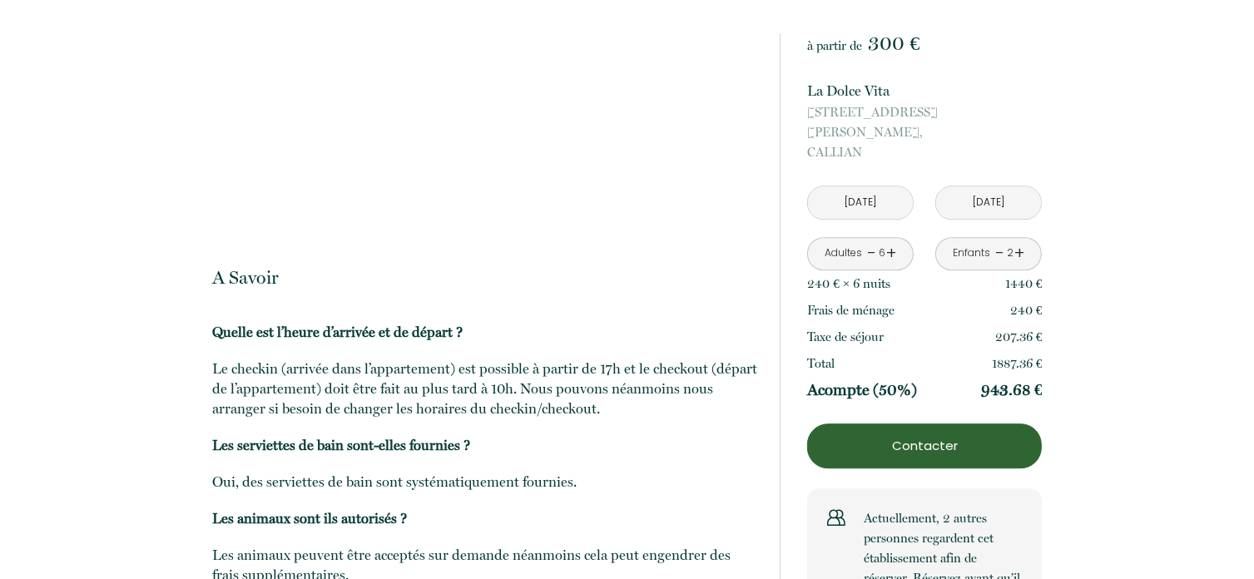
scroll to position [4556, 0]
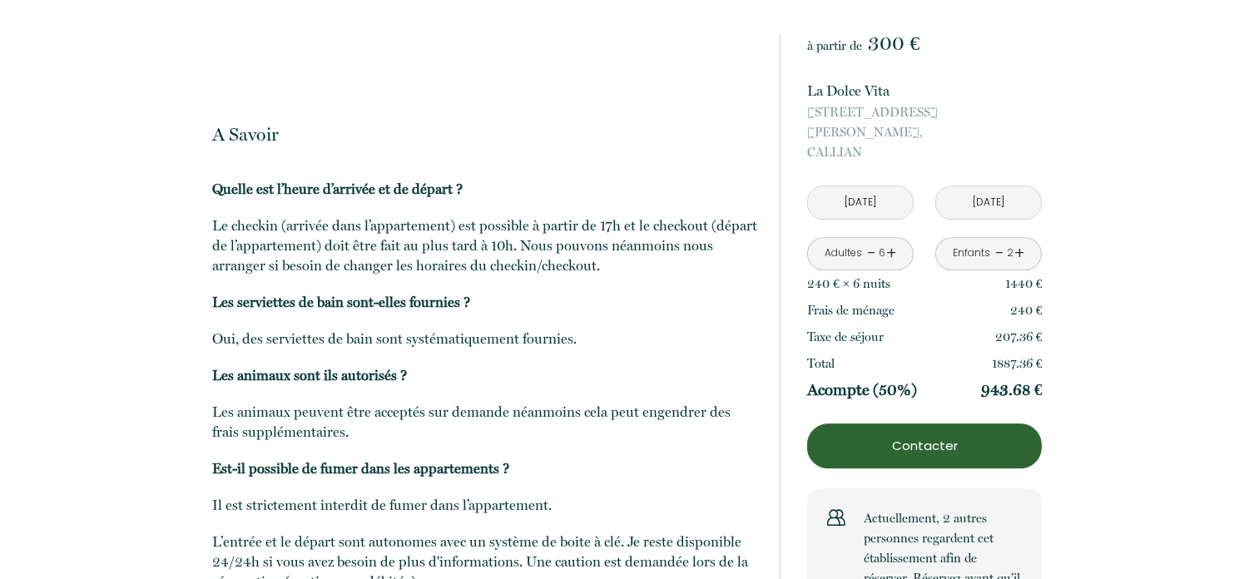
drag, startPoint x: 892, startPoint y: 440, endPoint x: 984, endPoint y: 519, distance: 120.4
click at [984, 519] on p "Actuellement, 2 autres personnes regardent cet établissement afin de réserver. …" at bounding box center [943, 559] width 158 height 100
copy p "Actuellement, 2 autres personnes regardent cet établissement afin de réserver. …"
click at [935, 436] on p "Contacter" at bounding box center [924, 446] width 223 height 20
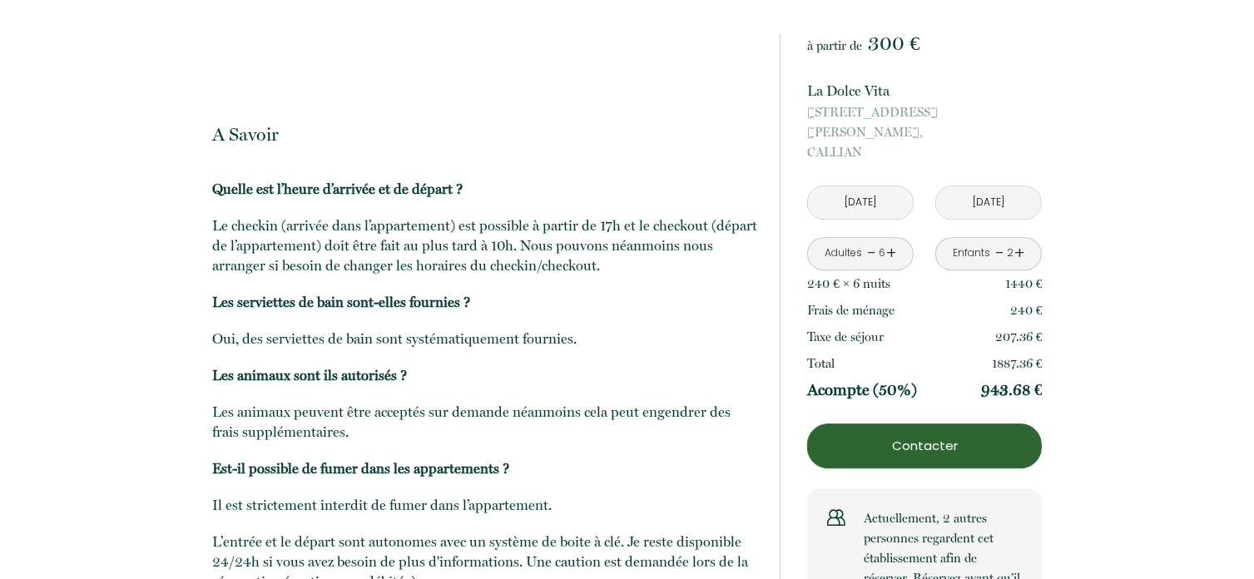
click at [946, 436] on p "Contacter" at bounding box center [924, 446] width 223 height 20
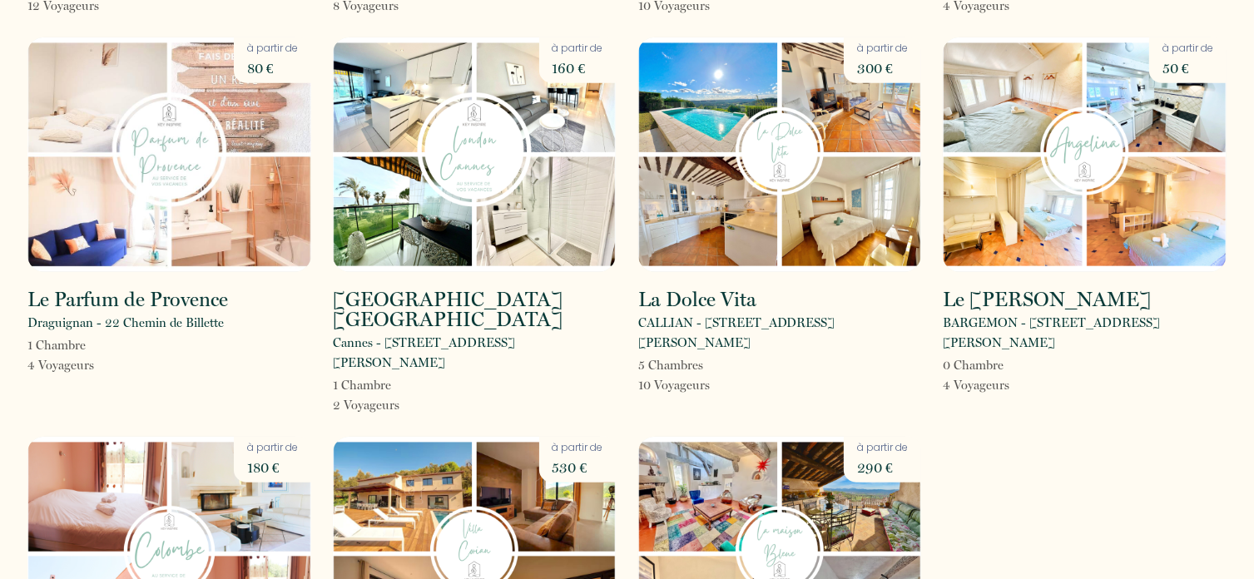
scroll to position [1582, 0]
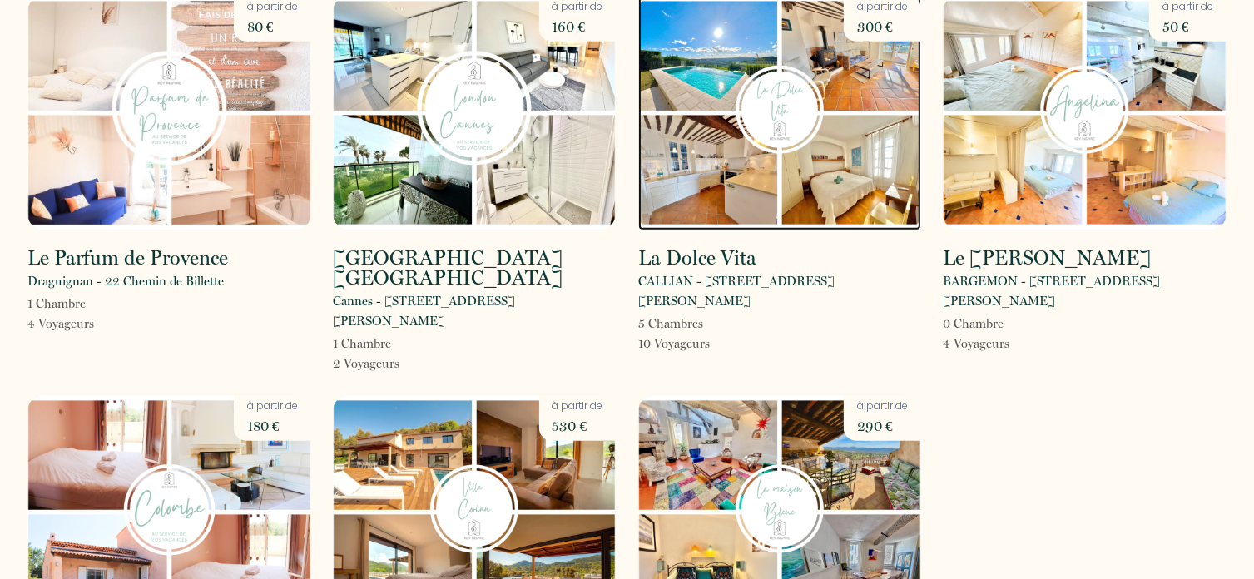
click at [755, 142] on img at bounding box center [780, 113] width 284 height 235
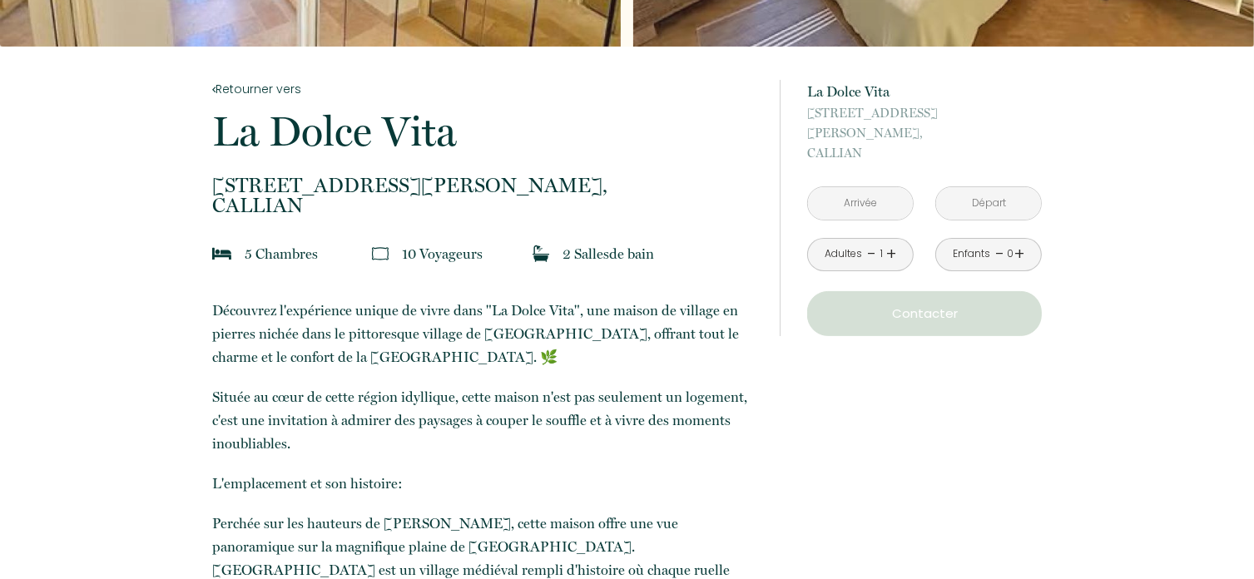
scroll to position [333, 0]
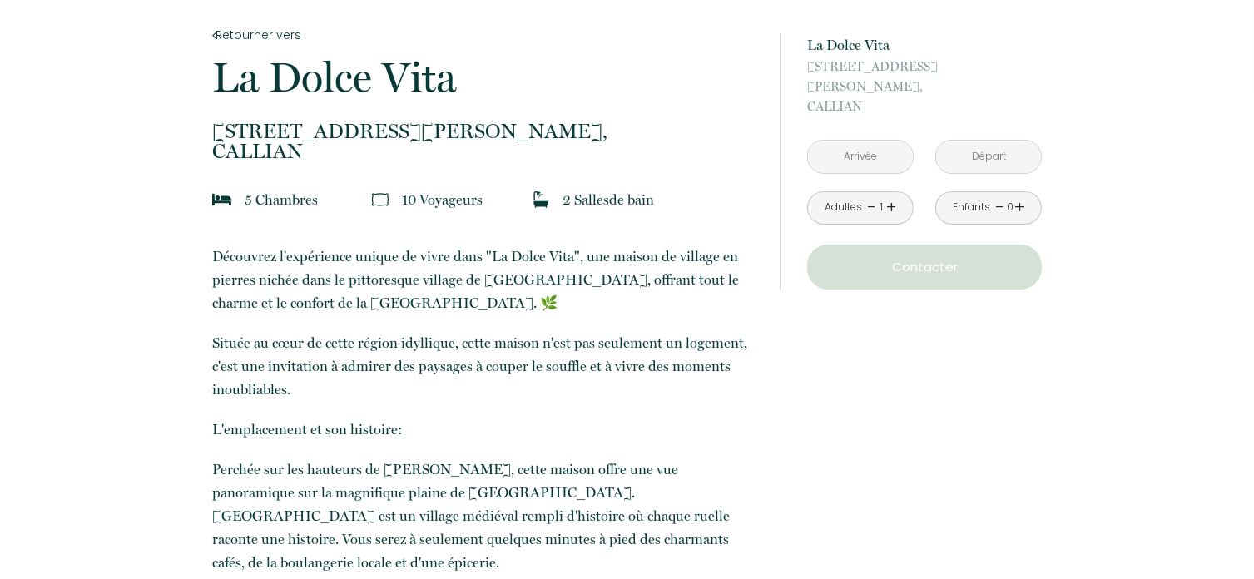
click at [849, 141] on input "text" at bounding box center [860, 157] width 105 height 32
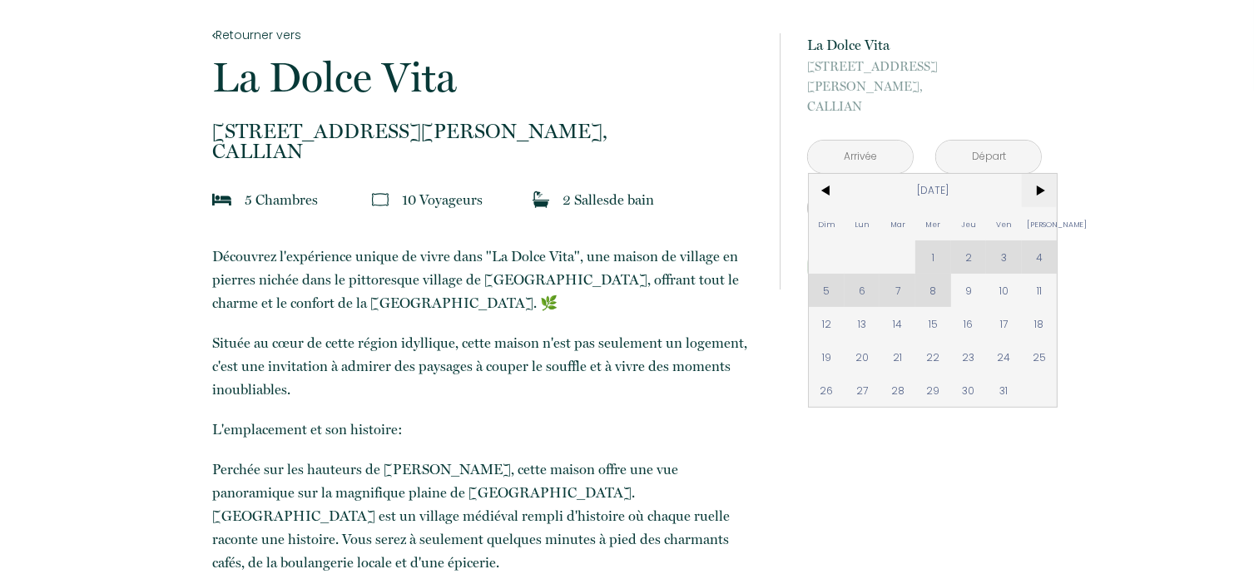
click at [1036, 174] on span ">" at bounding box center [1040, 190] width 36 height 33
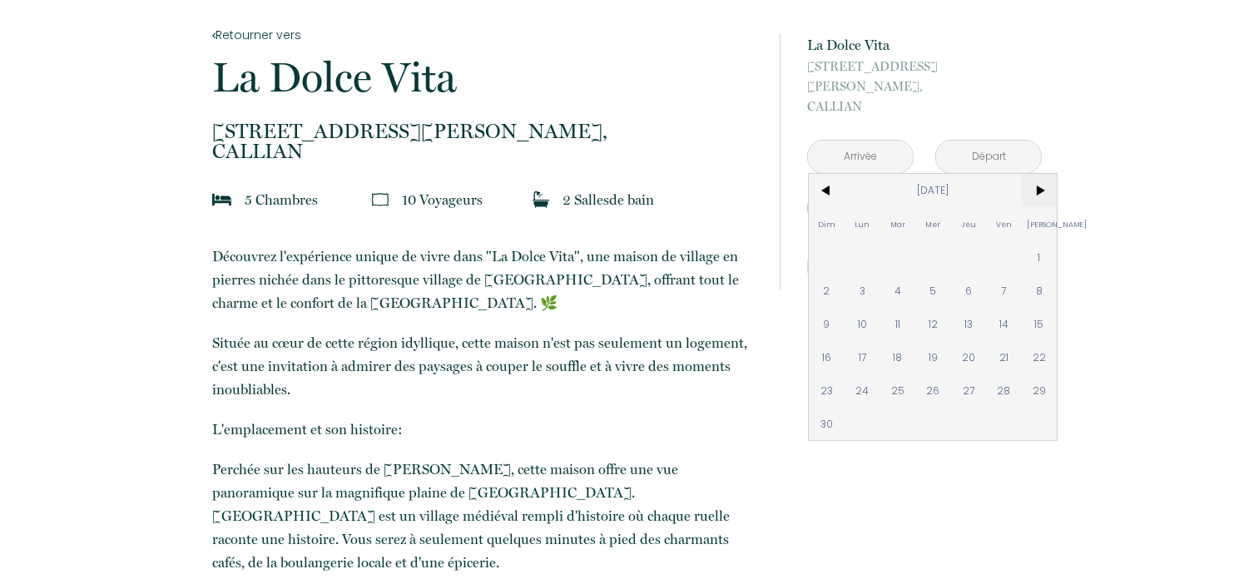
click at [1036, 174] on span ">" at bounding box center [1040, 190] width 36 height 33
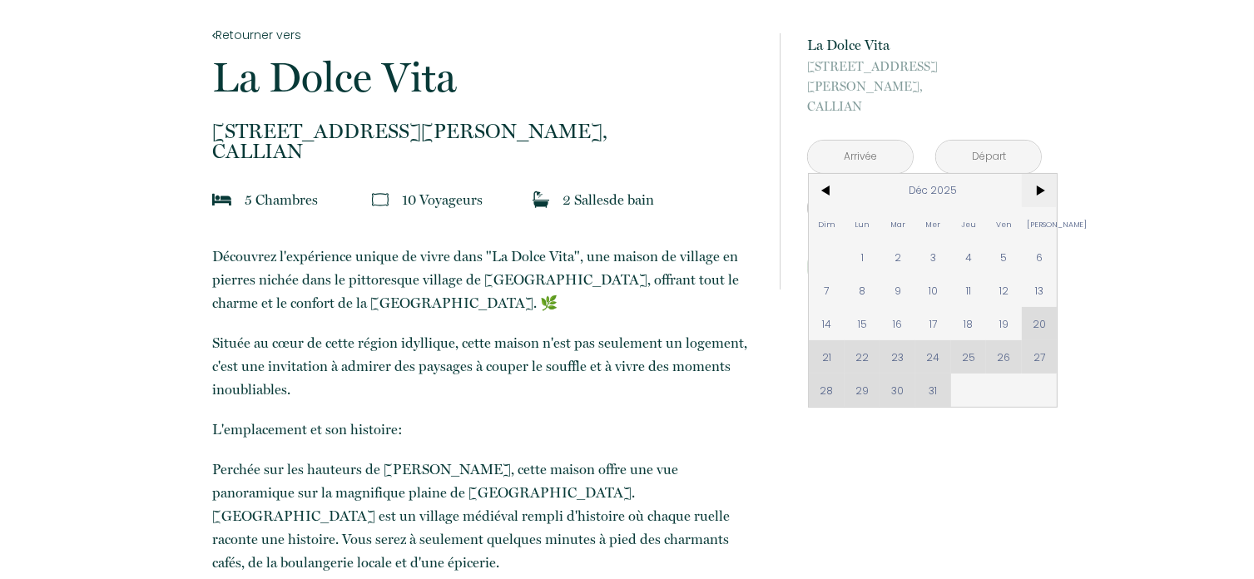
click at [1036, 174] on span ">" at bounding box center [1040, 190] width 36 height 33
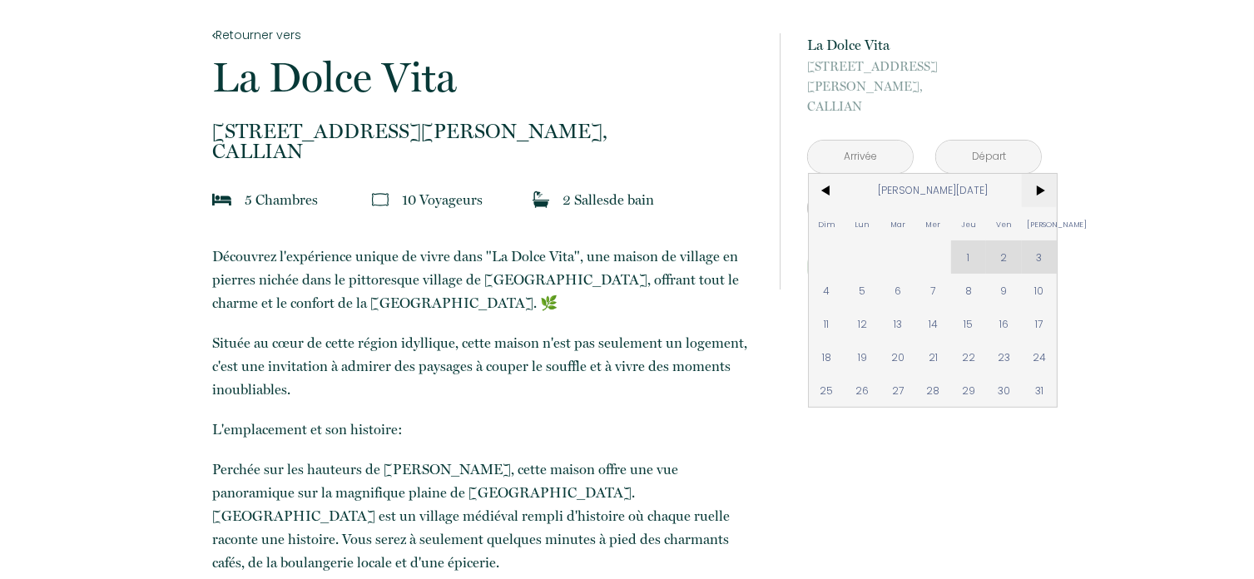
click at [1036, 174] on span ">" at bounding box center [1040, 190] width 36 height 33
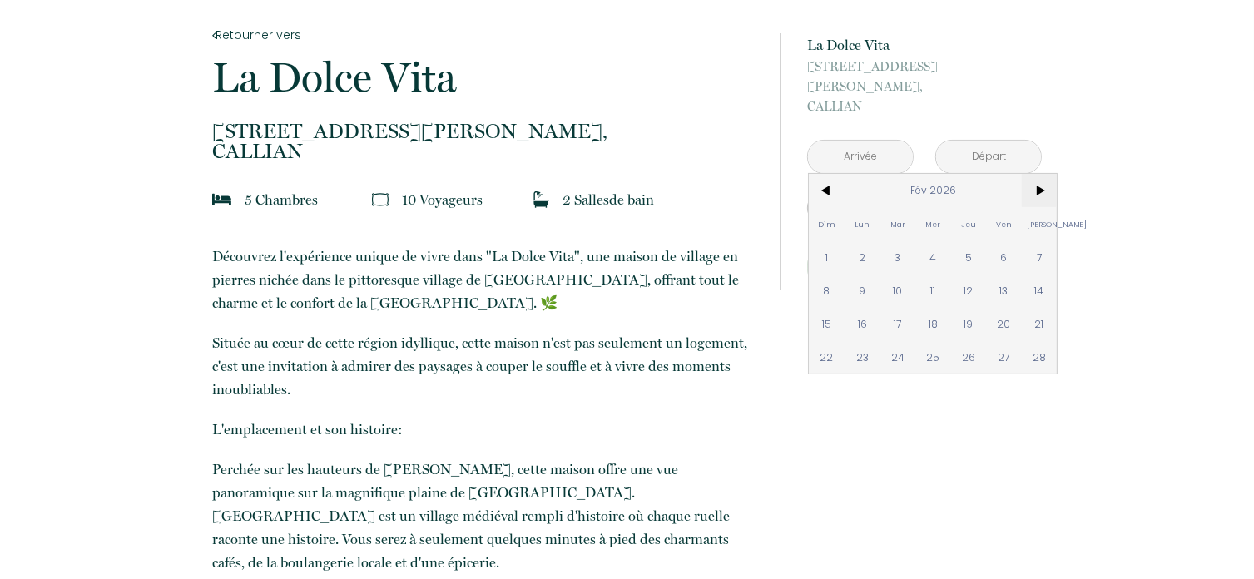
click at [1035, 176] on span ">" at bounding box center [1040, 190] width 36 height 33
click at [1034, 176] on span ">" at bounding box center [1040, 190] width 36 height 33
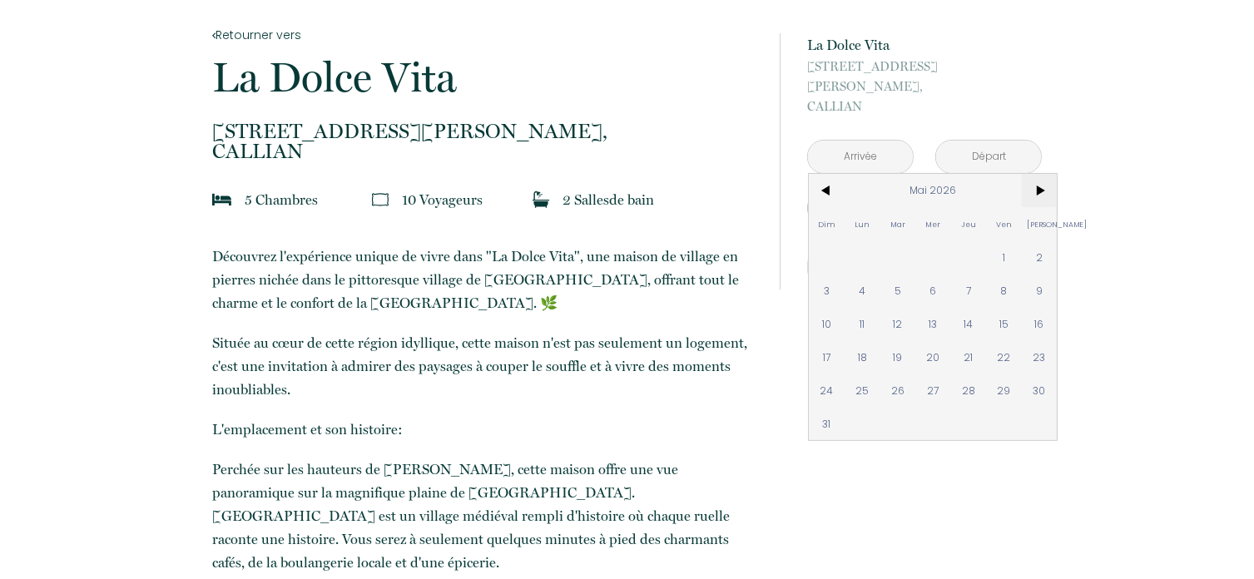
click at [1033, 176] on span ">" at bounding box center [1040, 190] width 36 height 33
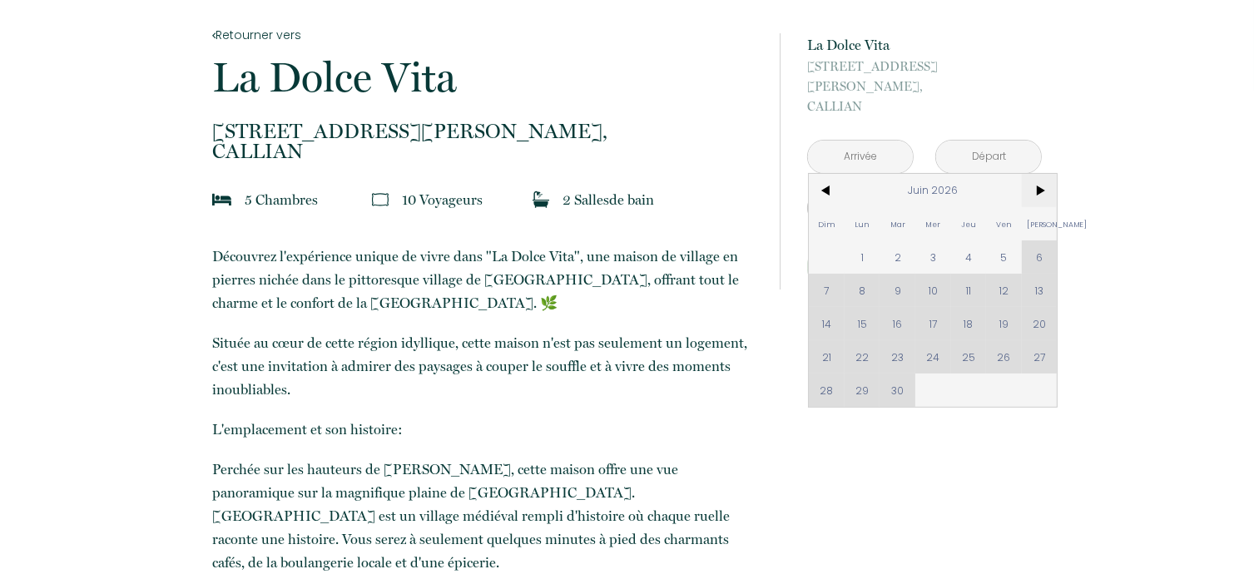
click at [1033, 176] on span ">" at bounding box center [1040, 190] width 36 height 33
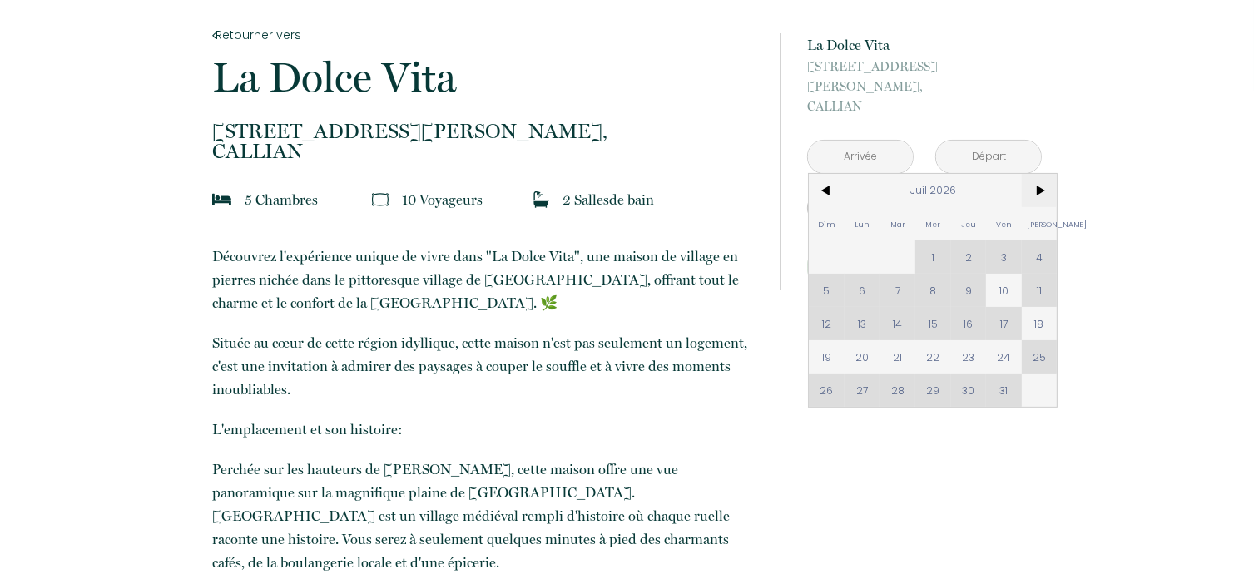
click at [1033, 176] on span ">" at bounding box center [1040, 190] width 36 height 33
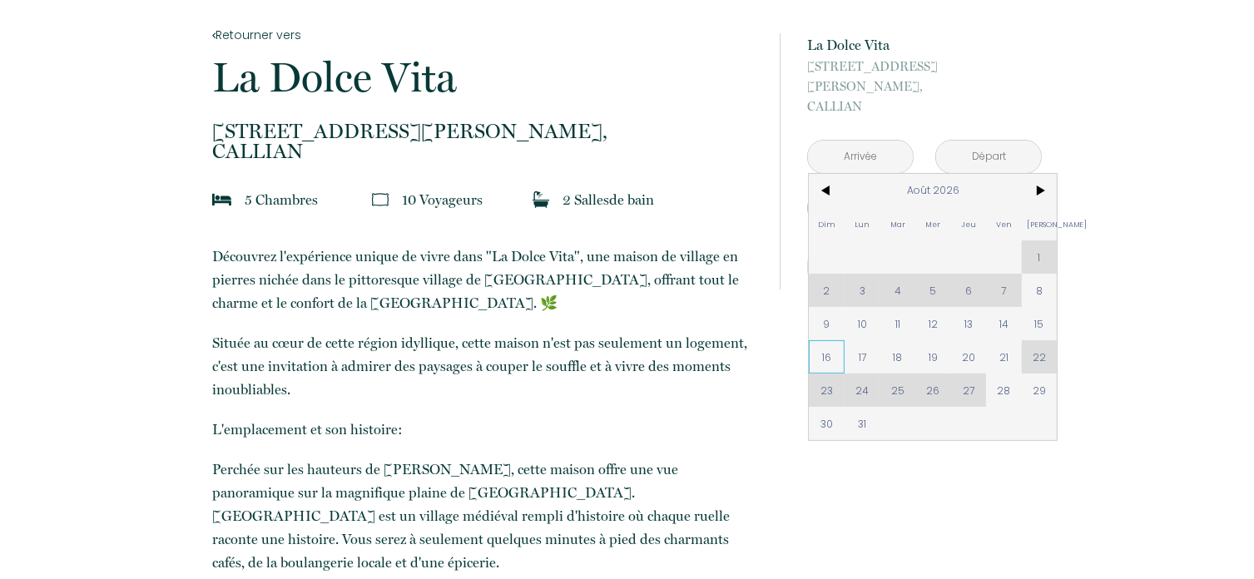
click at [822, 340] on span "16" at bounding box center [827, 356] width 36 height 33
type input "[DATE]"
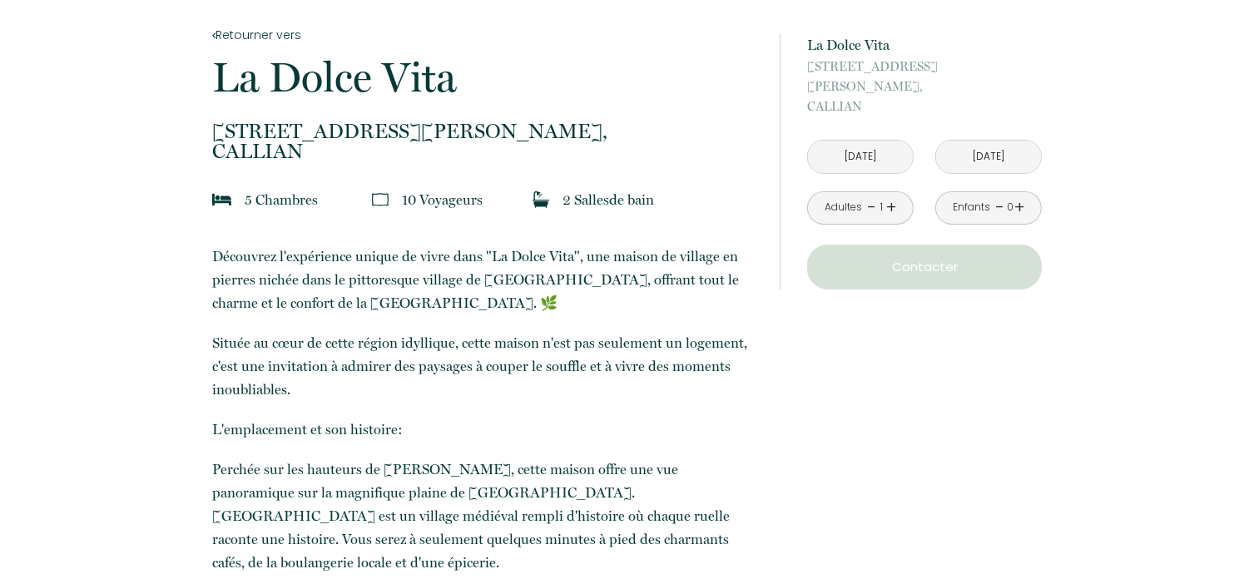
click at [991, 142] on input "[DATE]" at bounding box center [988, 157] width 105 height 32
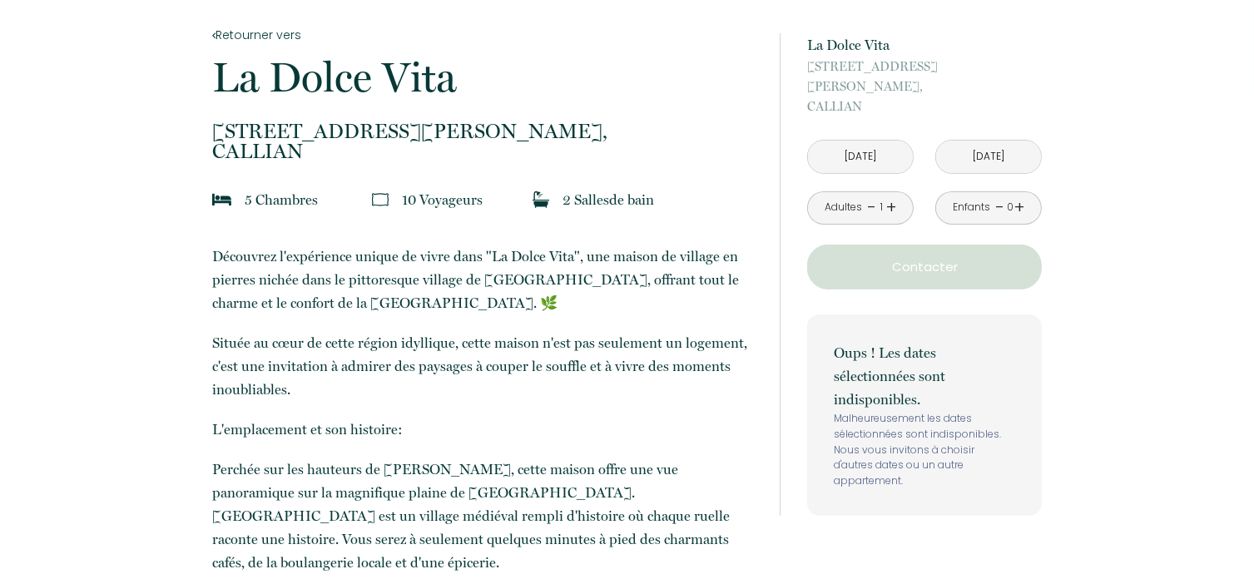
click at [991, 141] on input "[DATE]" at bounding box center [988, 157] width 105 height 32
click at [989, 141] on input "[DATE]" at bounding box center [988, 157] width 105 height 32
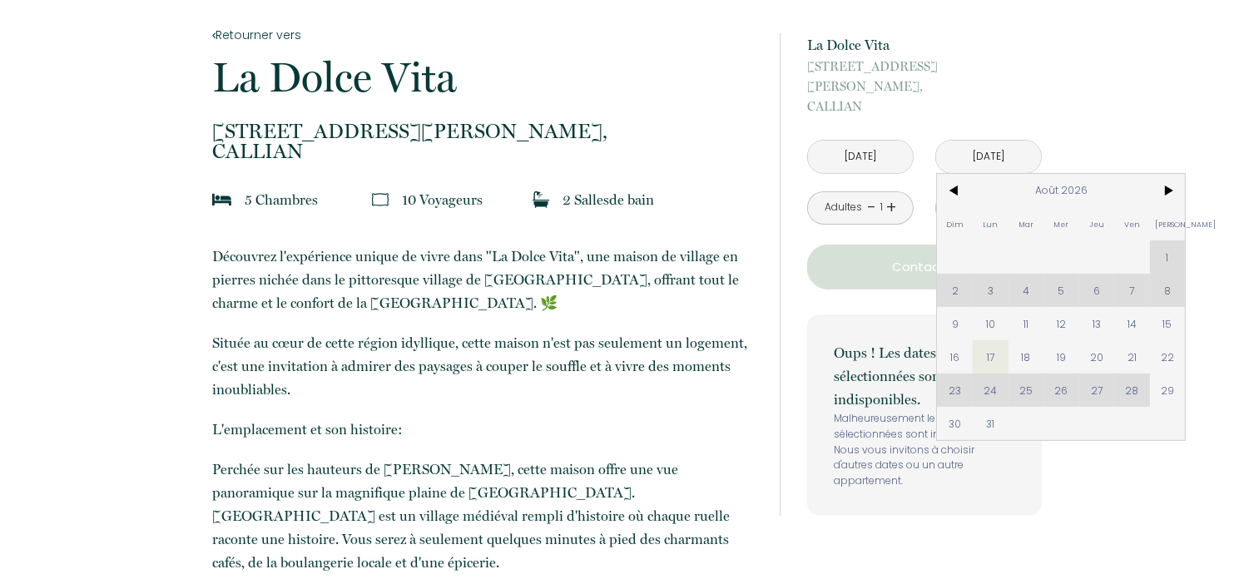
drag, startPoint x: 1169, startPoint y: 335, endPoint x: 1229, endPoint y: 278, distance: 83.0
click at [1170, 340] on span "22" at bounding box center [1168, 356] width 36 height 33
type input "[DATE]"
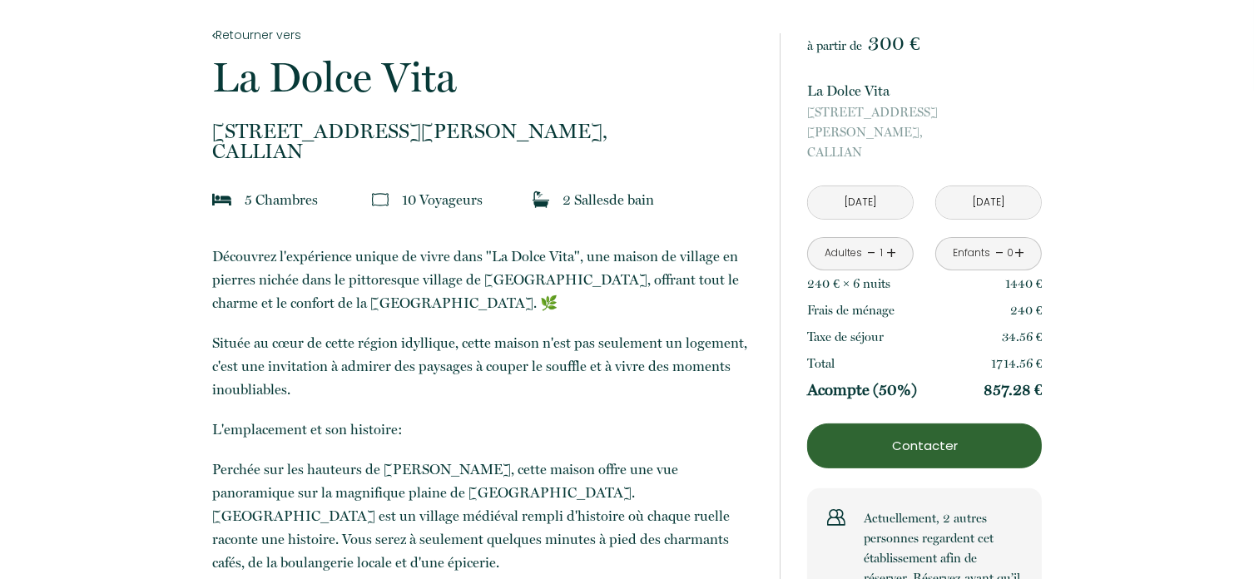
click at [892, 241] on link "+" at bounding box center [892, 254] width 10 height 26
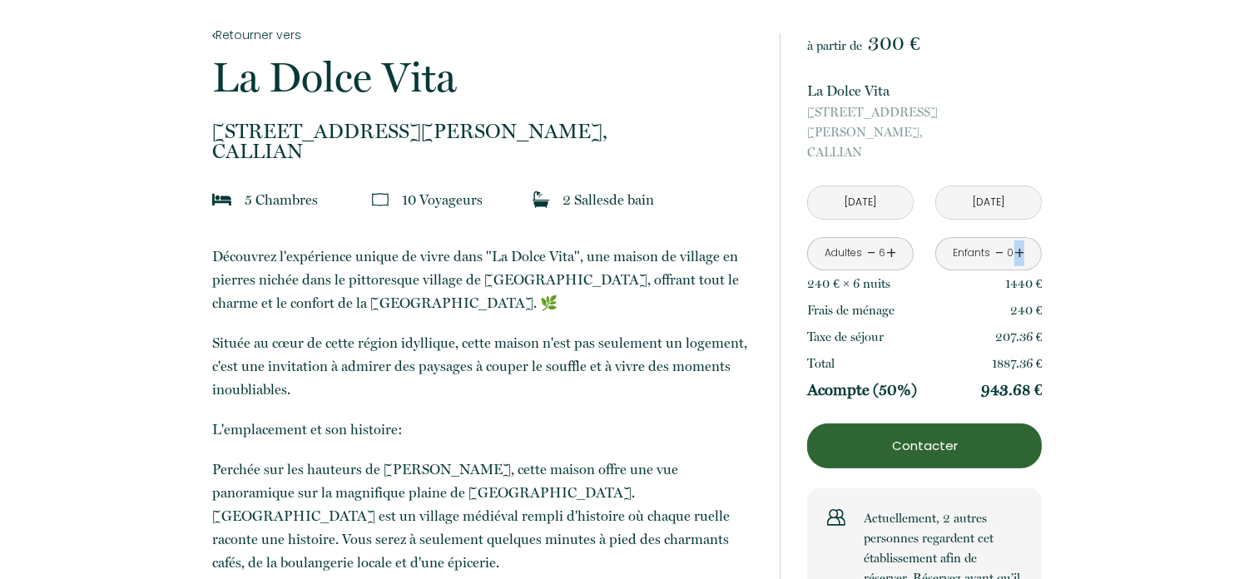
click at [1019, 241] on link "+" at bounding box center [1020, 254] width 10 height 26
click at [844, 97] on p "La Dolce Vita" at bounding box center [924, 90] width 235 height 23
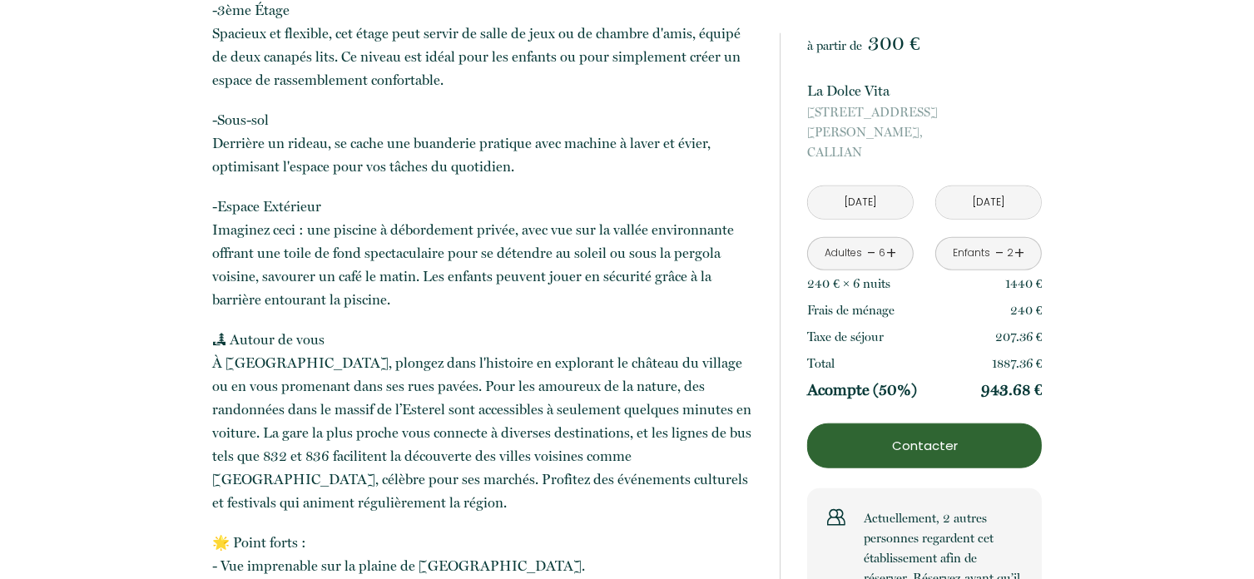
scroll to position [1748, 0]
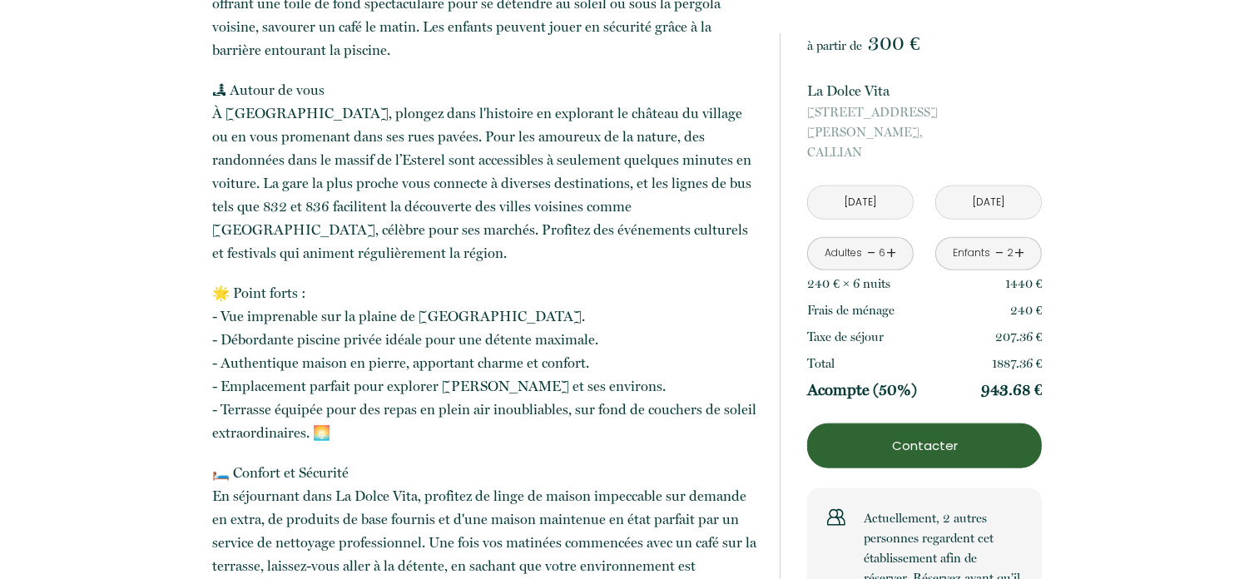
click at [892, 241] on link "+" at bounding box center [892, 254] width 10 height 26
click at [872, 241] on link "-" at bounding box center [871, 254] width 9 height 26
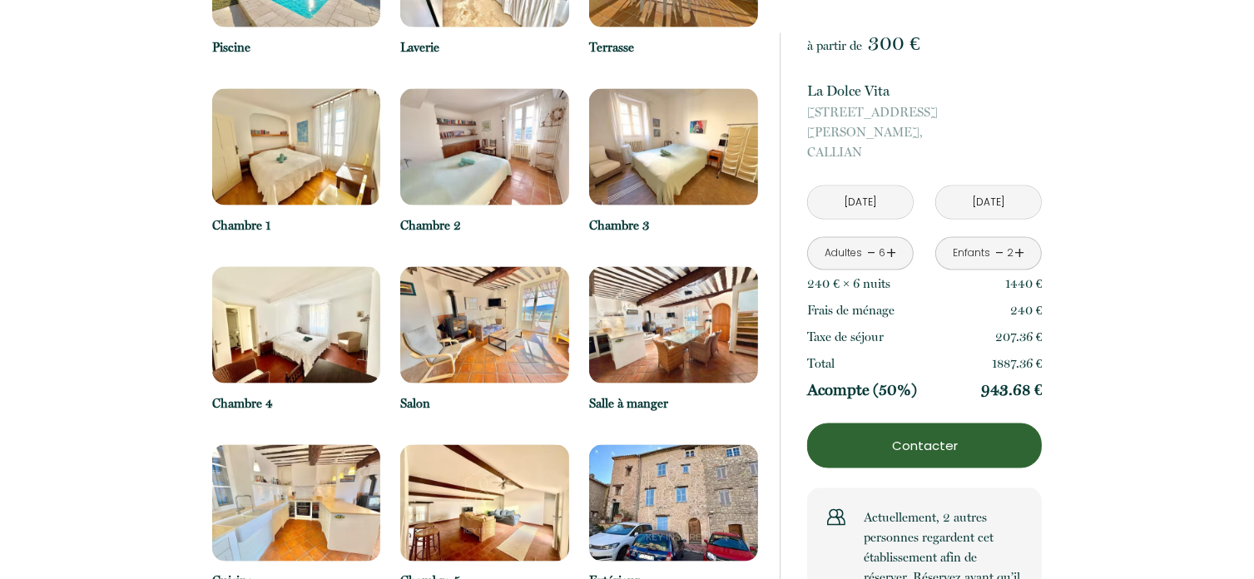
scroll to position [2664, 0]
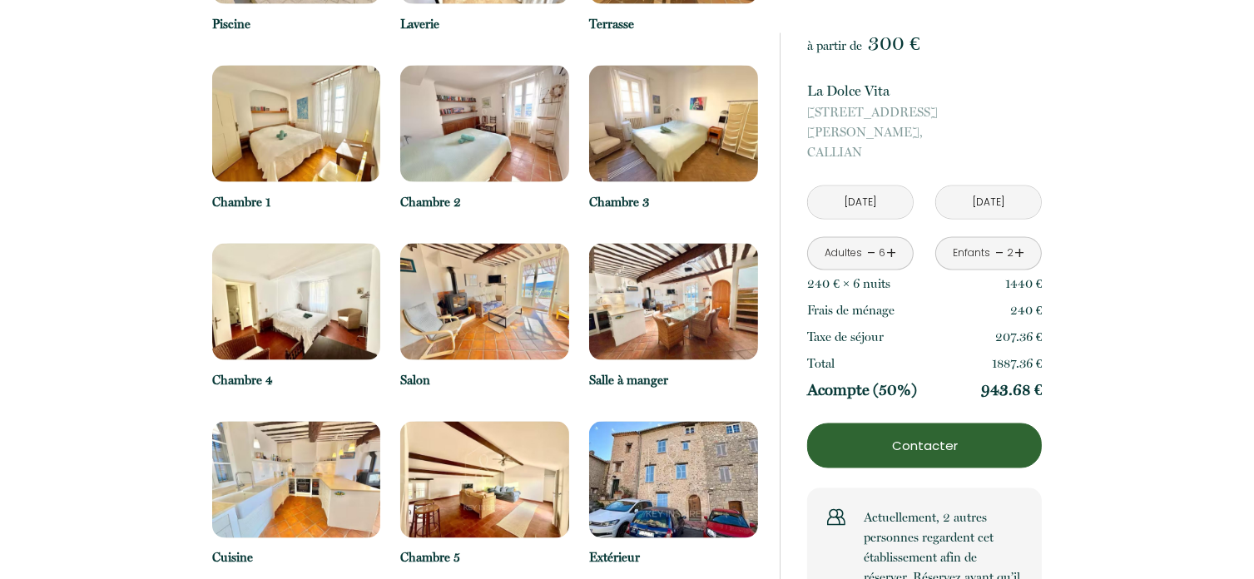
click at [942, 436] on p "Contacter" at bounding box center [924, 446] width 223 height 20
click at [890, 241] on link "+" at bounding box center [892, 254] width 10 height 26
click at [891, 241] on link "+" at bounding box center [892, 254] width 10 height 26
click at [999, 241] on link "-" at bounding box center [1000, 254] width 9 height 26
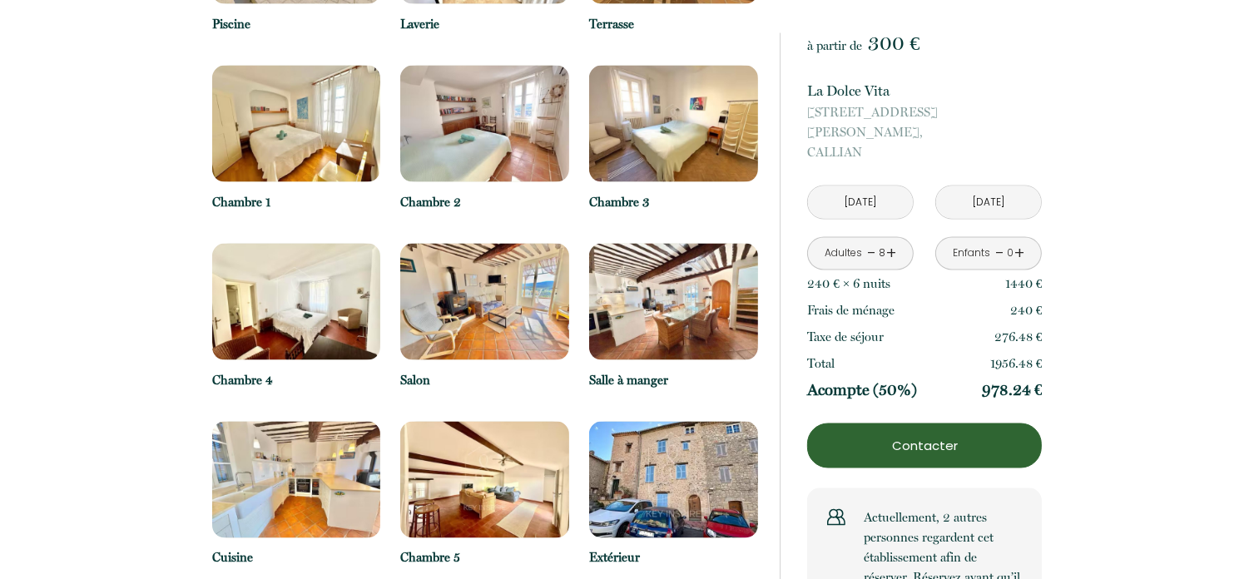
click at [1110, 236] on div "Retourner vers [GEOGRAPHIC_DATA] Vita [STREET_ADDRESS][PERSON_NAME], [GEOGRAPHI…" at bounding box center [627, 111] width 1254 height 4899
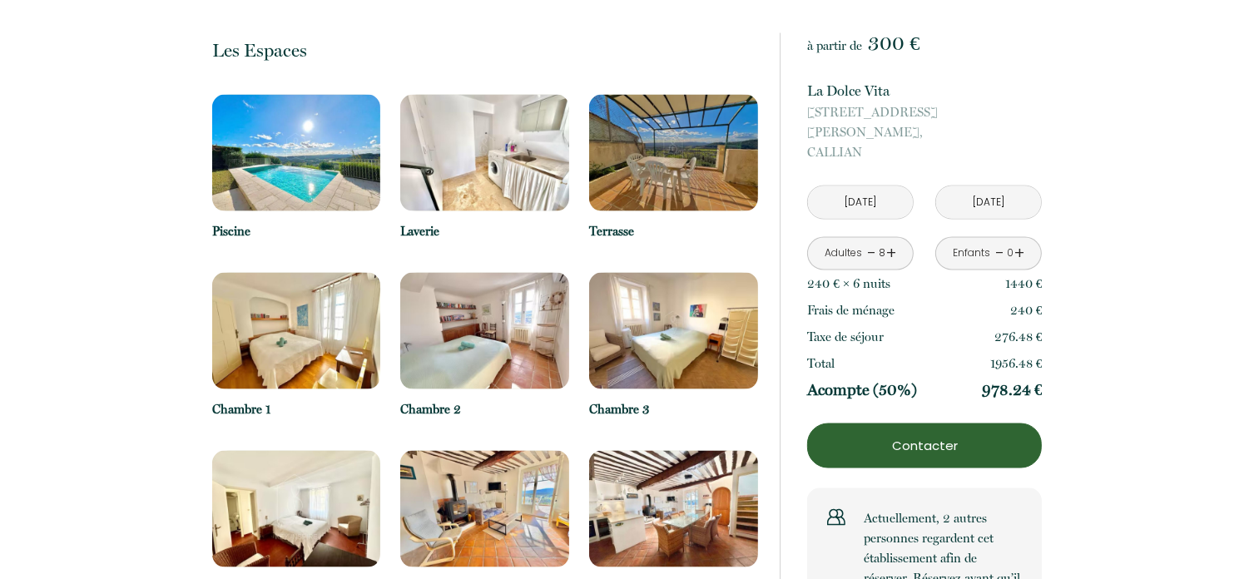
scroll to position [2414, 0]
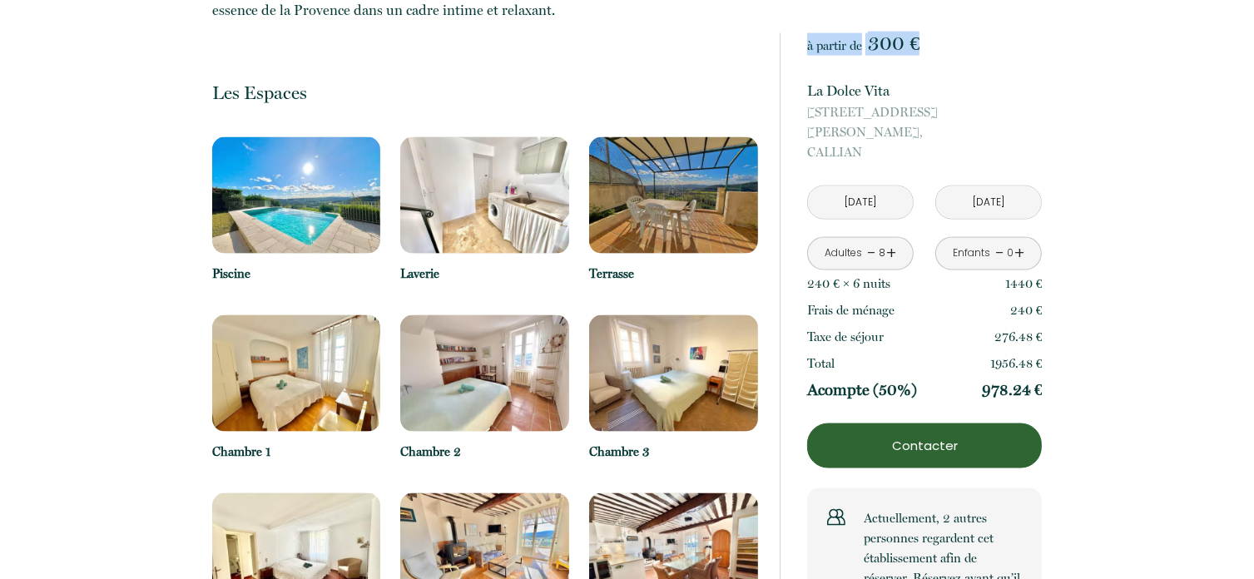
drag, startPoint x: 807, startPoint y: 44, endPoint x: 919, endPoint y: 52, distance: 112.6
click at [920, 52] on p "à partir de 300 €" at bounding box center [924, 44] width 235 height 22
copy p "à partir de 300 €"
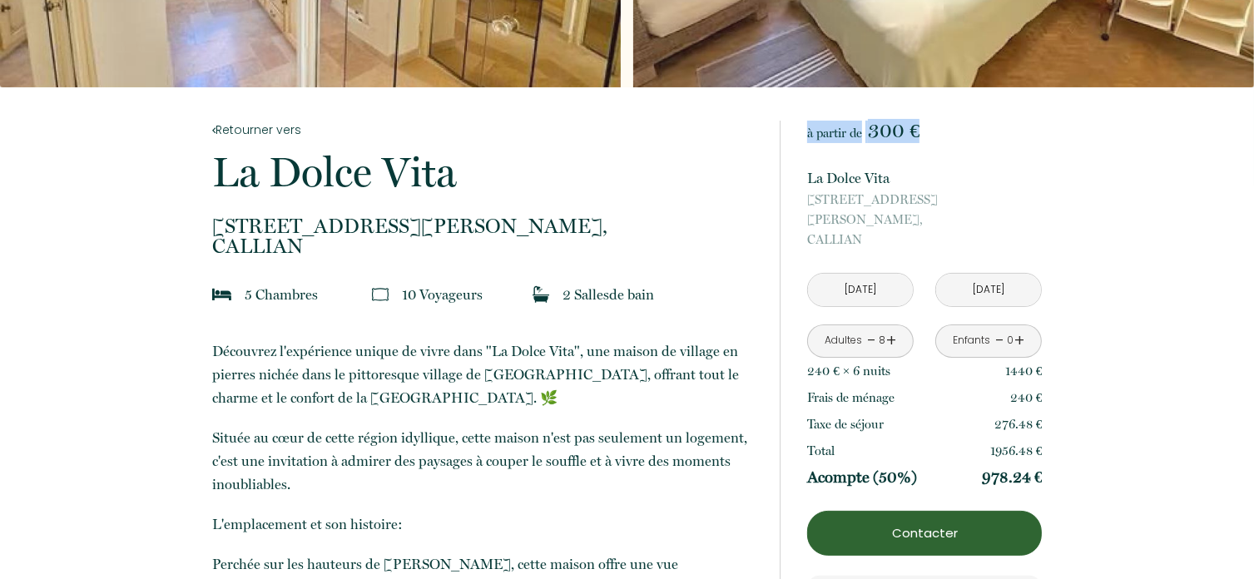
scroll to position [0, 0]
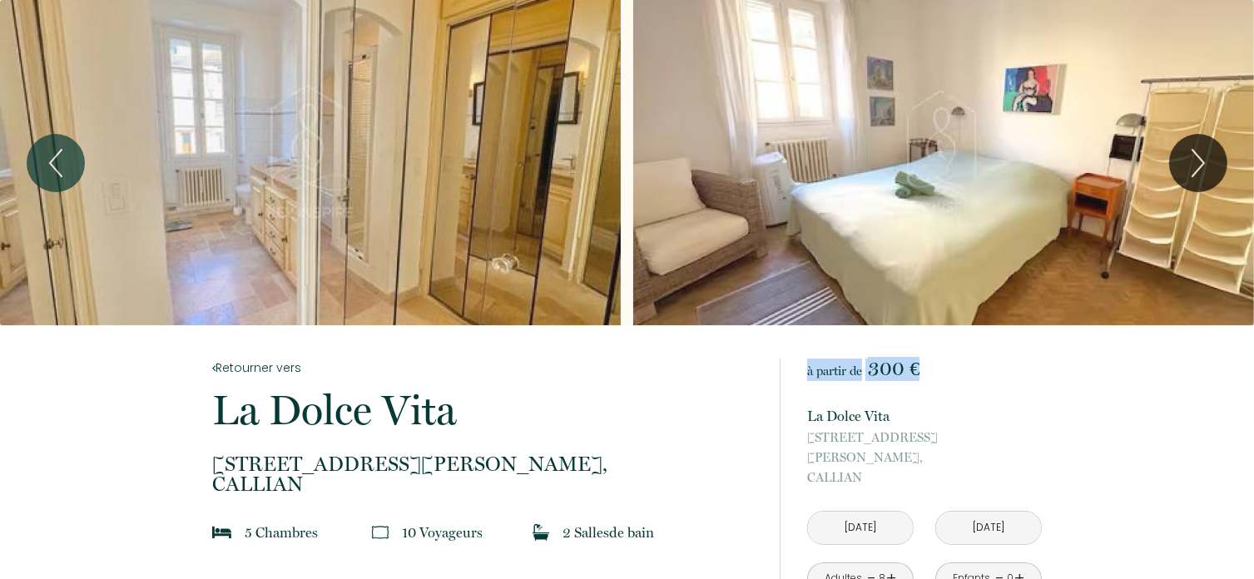
drag, startPoint x: 213, startPoint y: 405, endPoint x: 456, endPoint y: 422, distance: 243.6
click at [456, 422] on p "La Dolce Vita" at bounding box center [485, 411] width 546 height 42
click at [539, 413] on p "La Dolce Vita" at bounding box center [485, 411] width 546 height 42
click at [47, 162] on icon "Previous" at bounding box center [55, 163] width 35 height 50
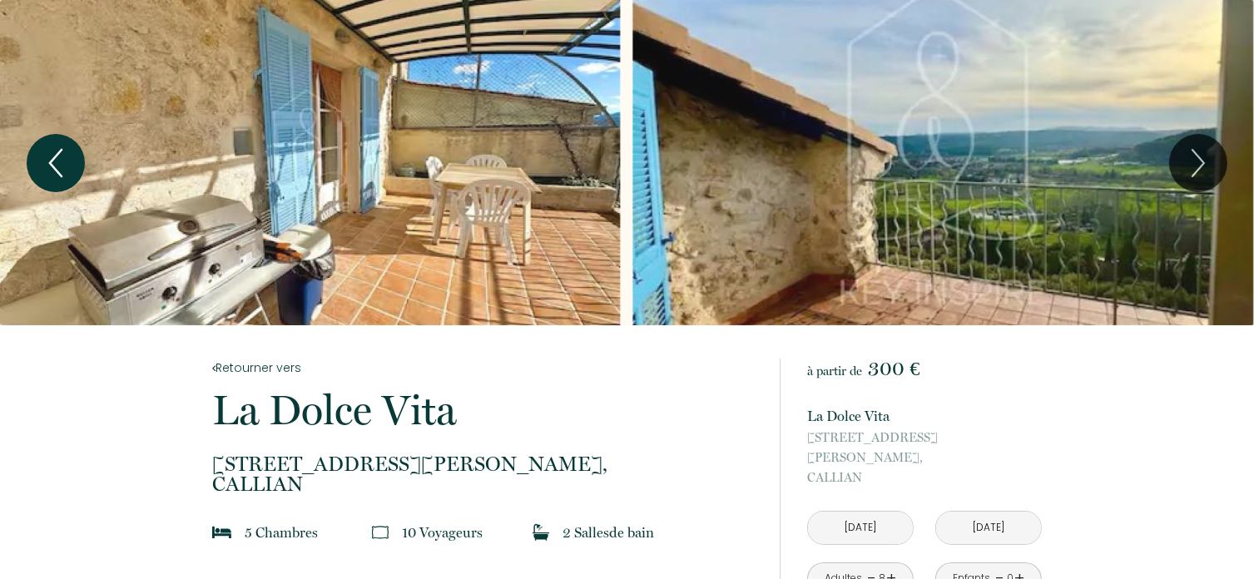
click at [52, 169] on icon "Previous" at bounding box center [55, 163] width 35 height 50
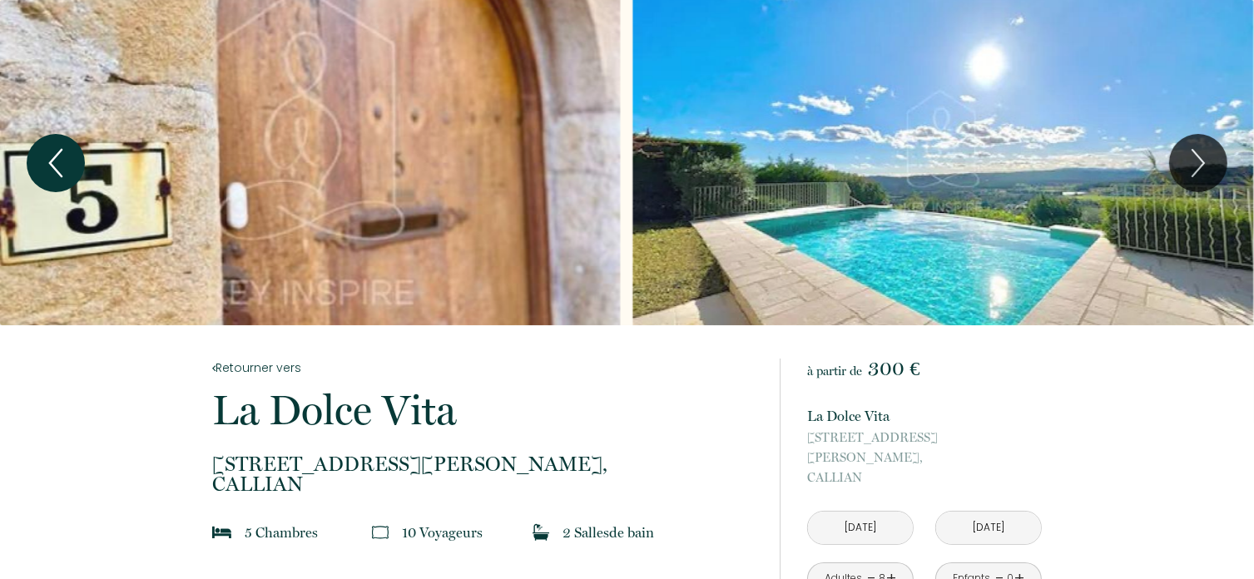
click at [63, 175] on icon "Previous" at bounding box center [55, 163] width 35 height 50
